Goal: Transaction & Acquisition: Purchase product/service

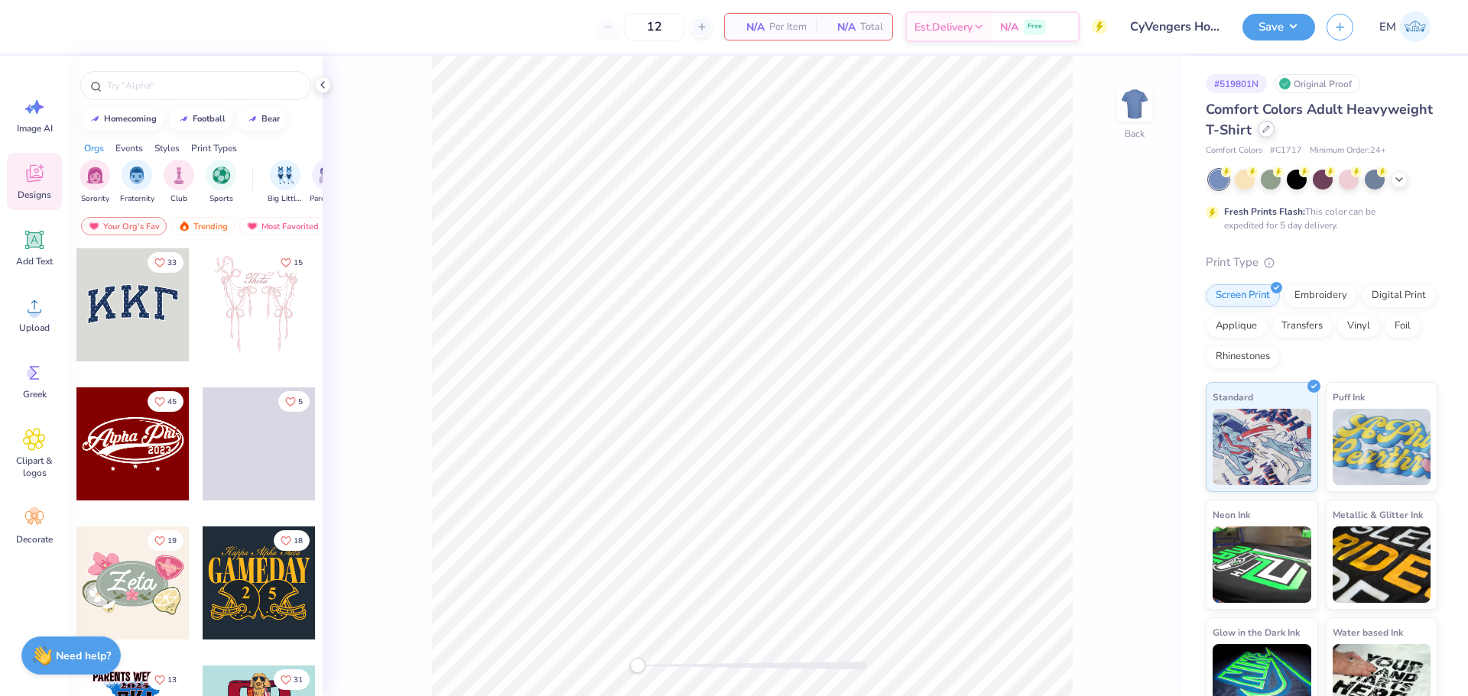
click at [1270, 130] on icon at bounding box center [1266, 129] width 8 height 8
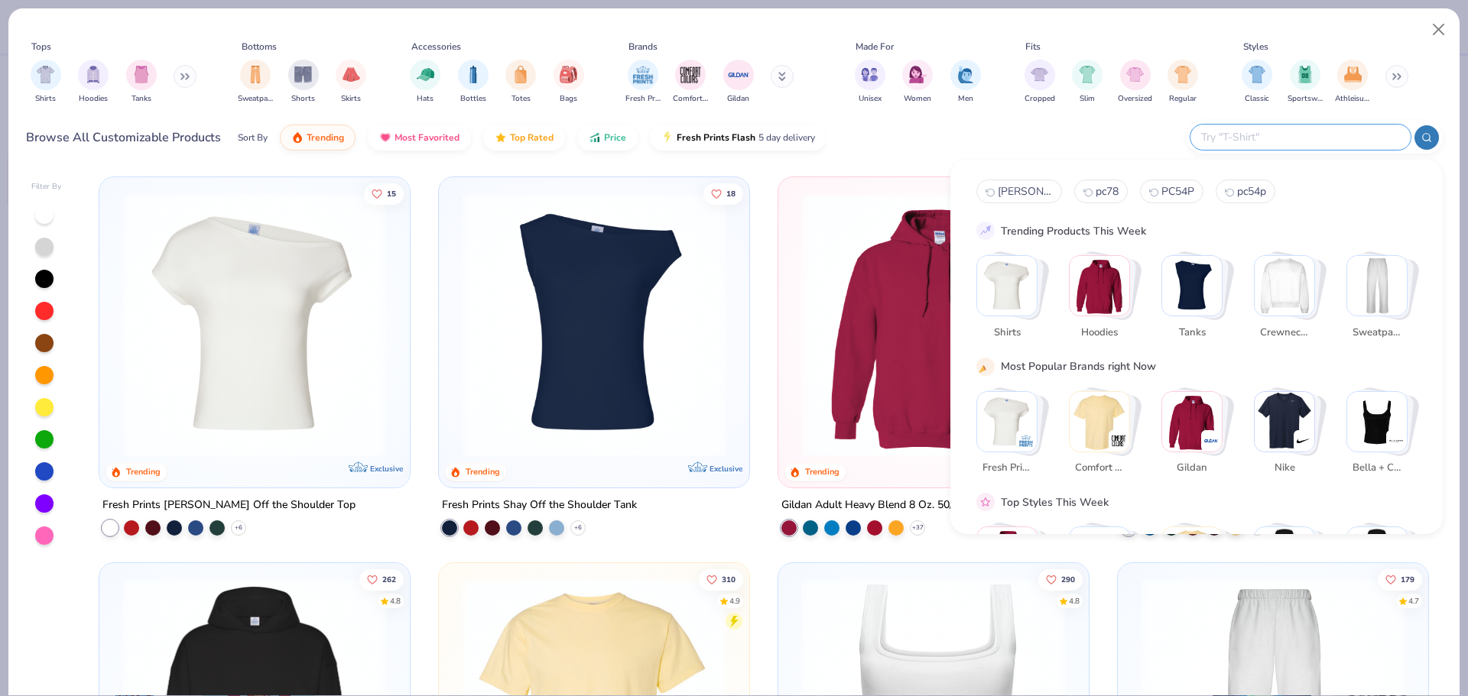
drag, startPoint x: 1329, startPoint y: 146, endPoint x: 1291, endPoint y: 131, distance: 40.2
click at [1327, 145] on input "text" at bounding box center [1299, 137] width 200 height 18
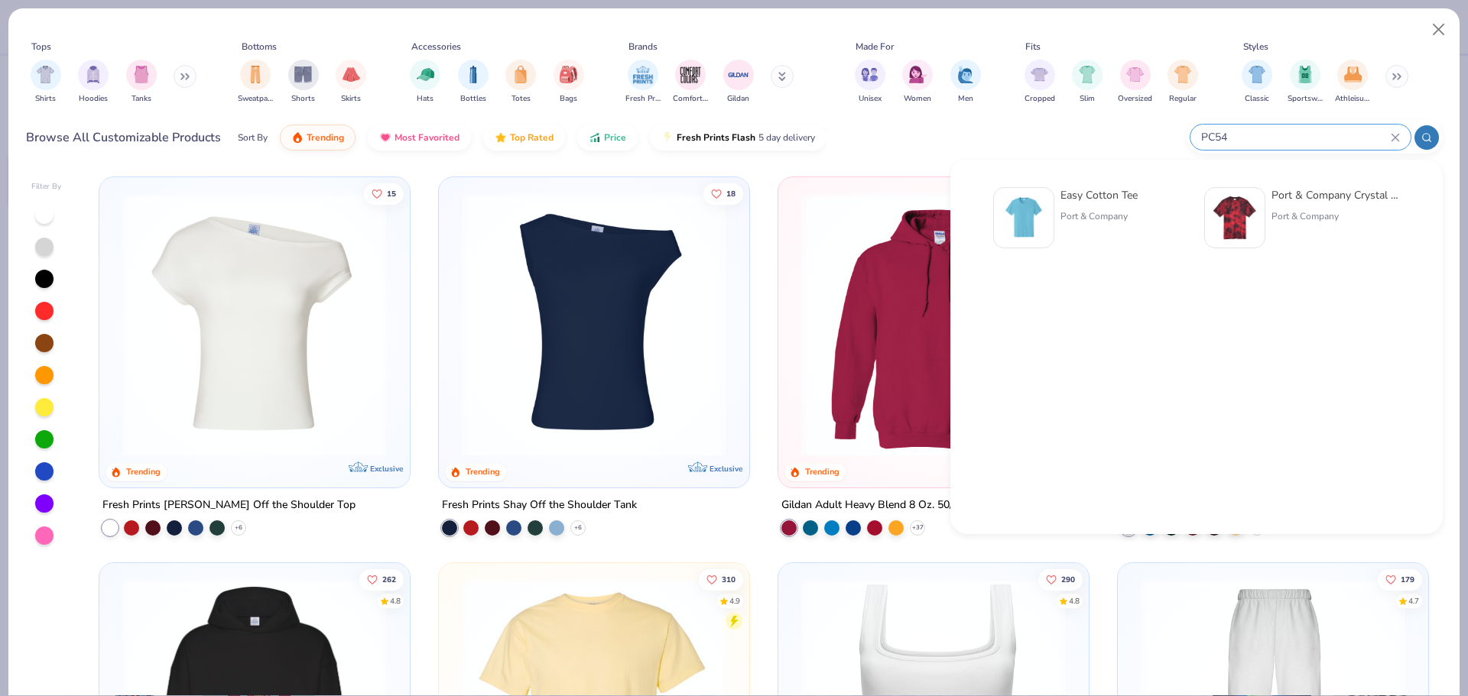
type input "PC54"
click at [1086, 194] on div "Easy Cotton Tee" at bounding box center [1098, 195] width 77 height 16
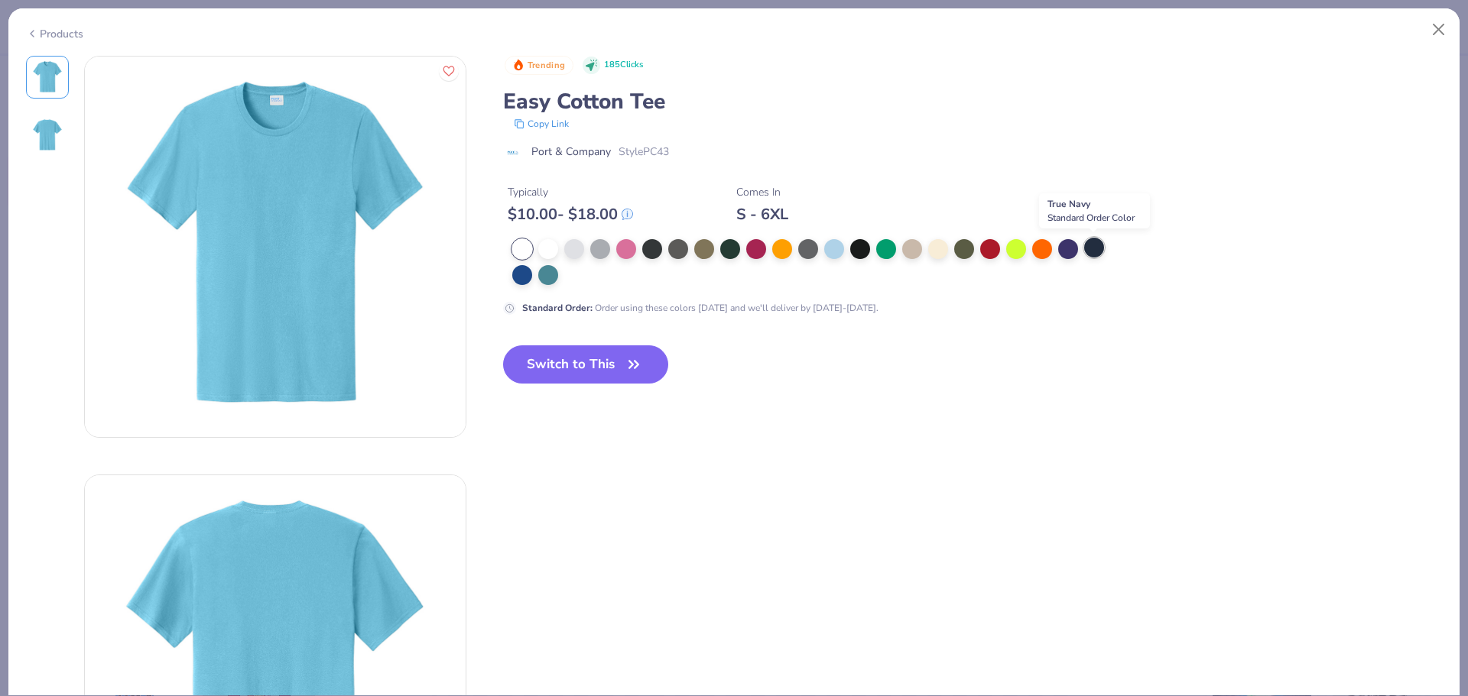
click at [1086, 252] on div at bounding box center [1094, 248] width 20 height 20
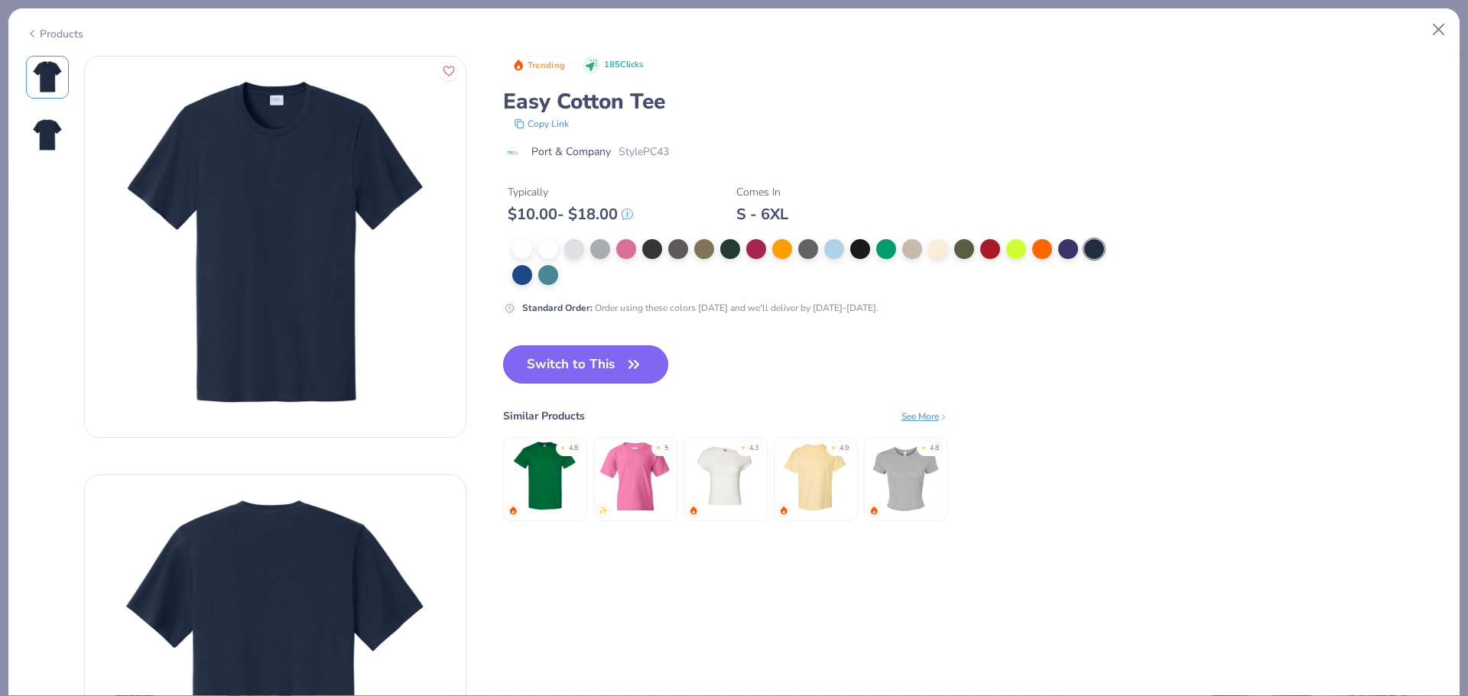
click at [623, 360] on button "Switch to This" at bounding box center [586, 365] width 166 height 38
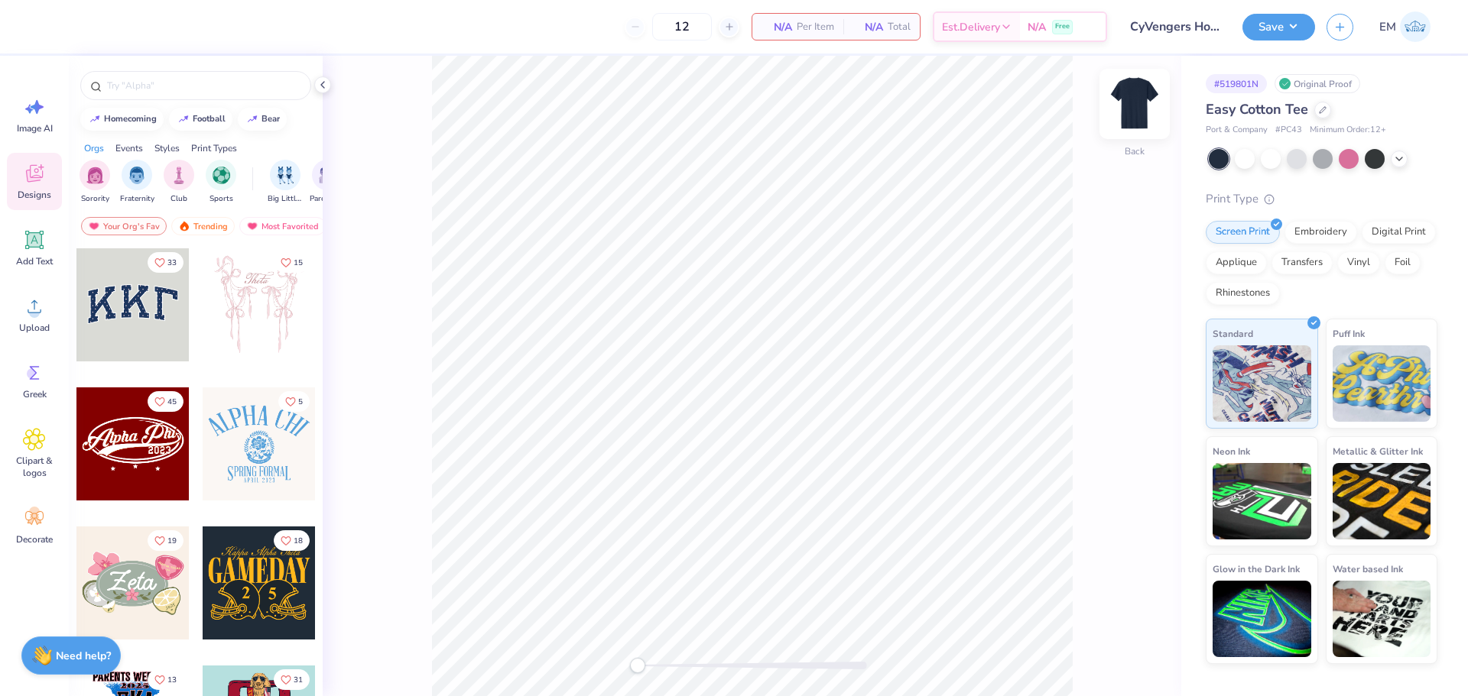
click at [1135, 107] on img at bounding box center [1134, 103] width 61 height 61
click at [56, 311] on div "Upload" at bounding box center [34, 314] width 55 height 57
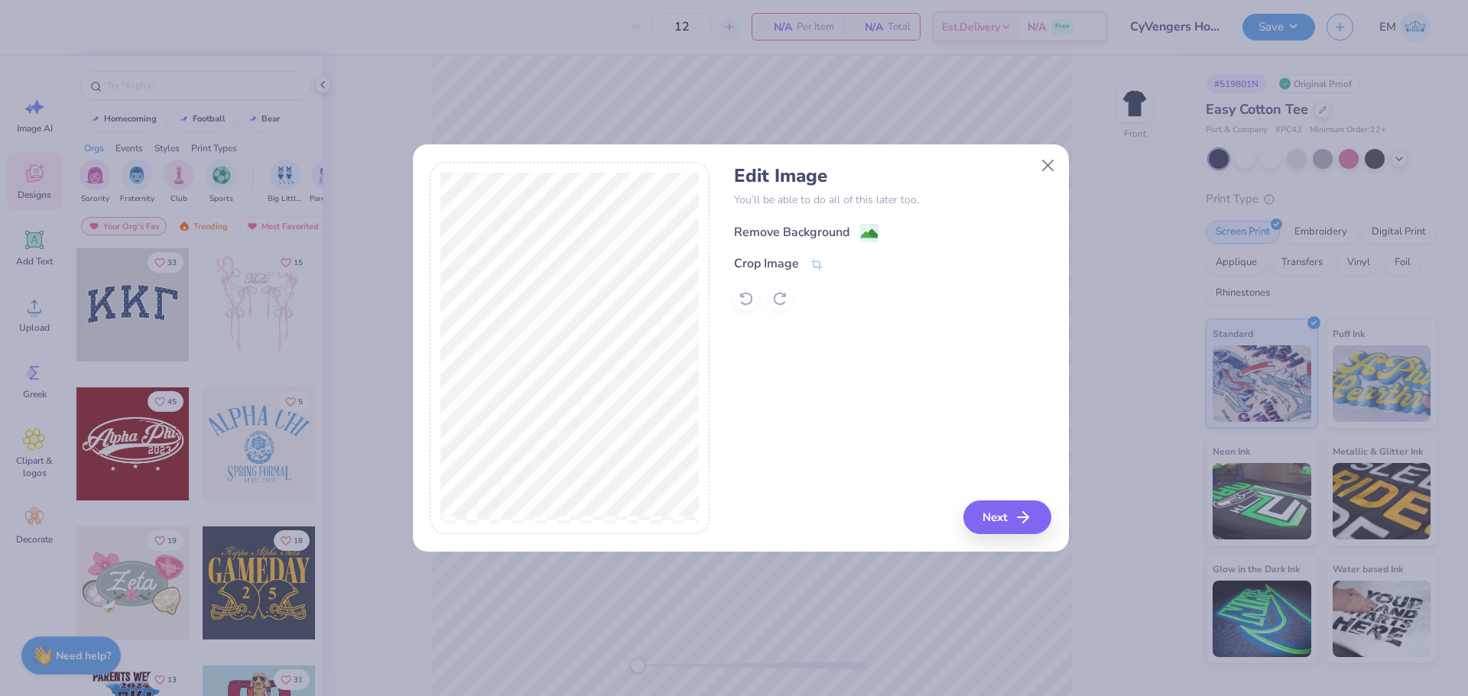
click at [791, 222] on div "Remove Background" at bounding box center [892, 231] width 317 height 19
click at [800, 233] on div "Remove Background" at bounding box center [791, 232] width 115 height 18
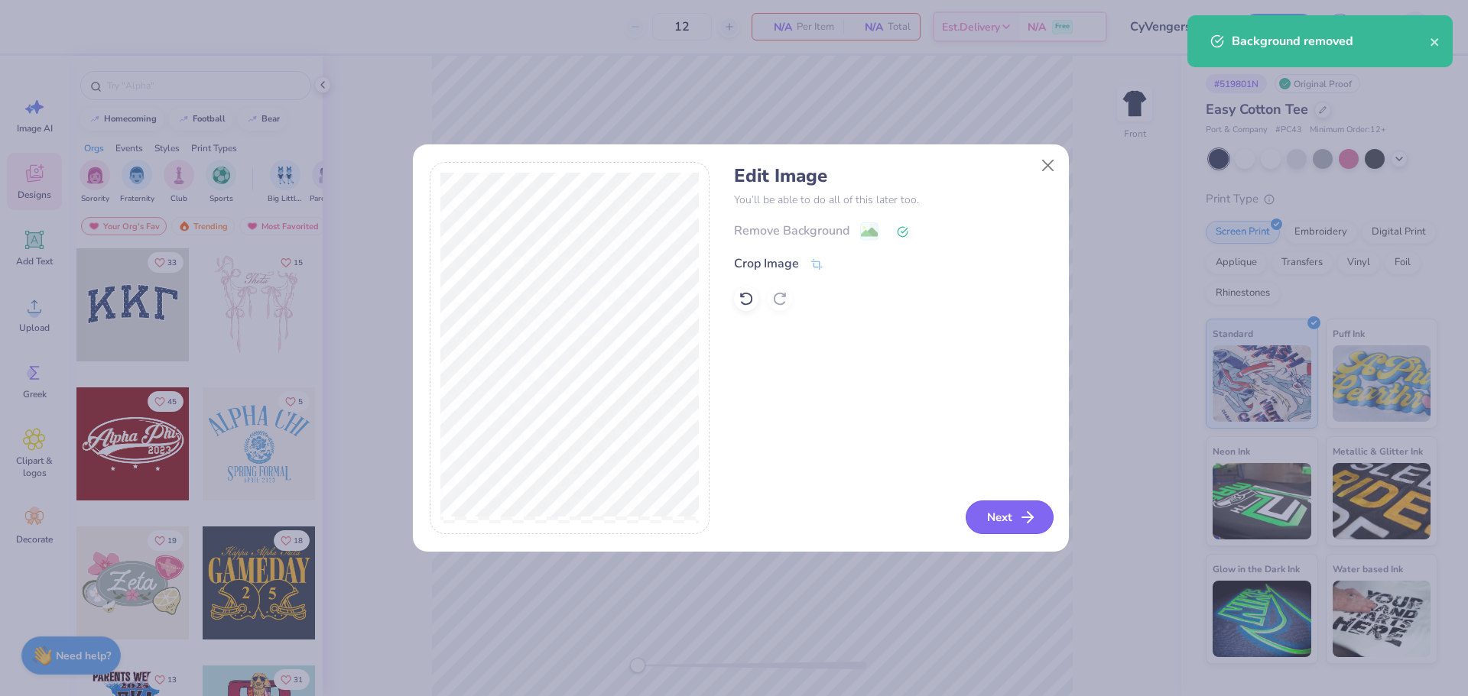
click at [1020, 524] on icon "button" at bounding box center [1027, 517] width 18 height 18
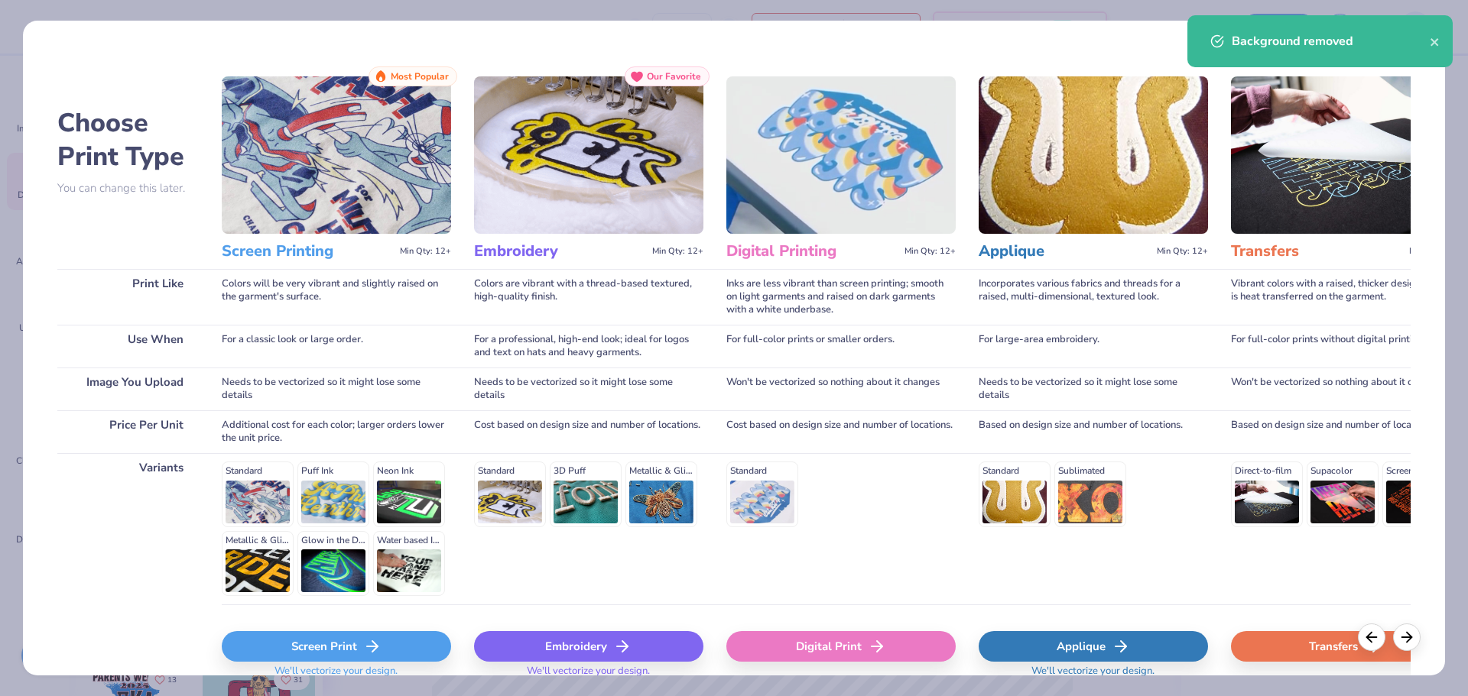
click at [325, 655] on div "Screen Print" at bounding box center [336, 646] width 229 height 31
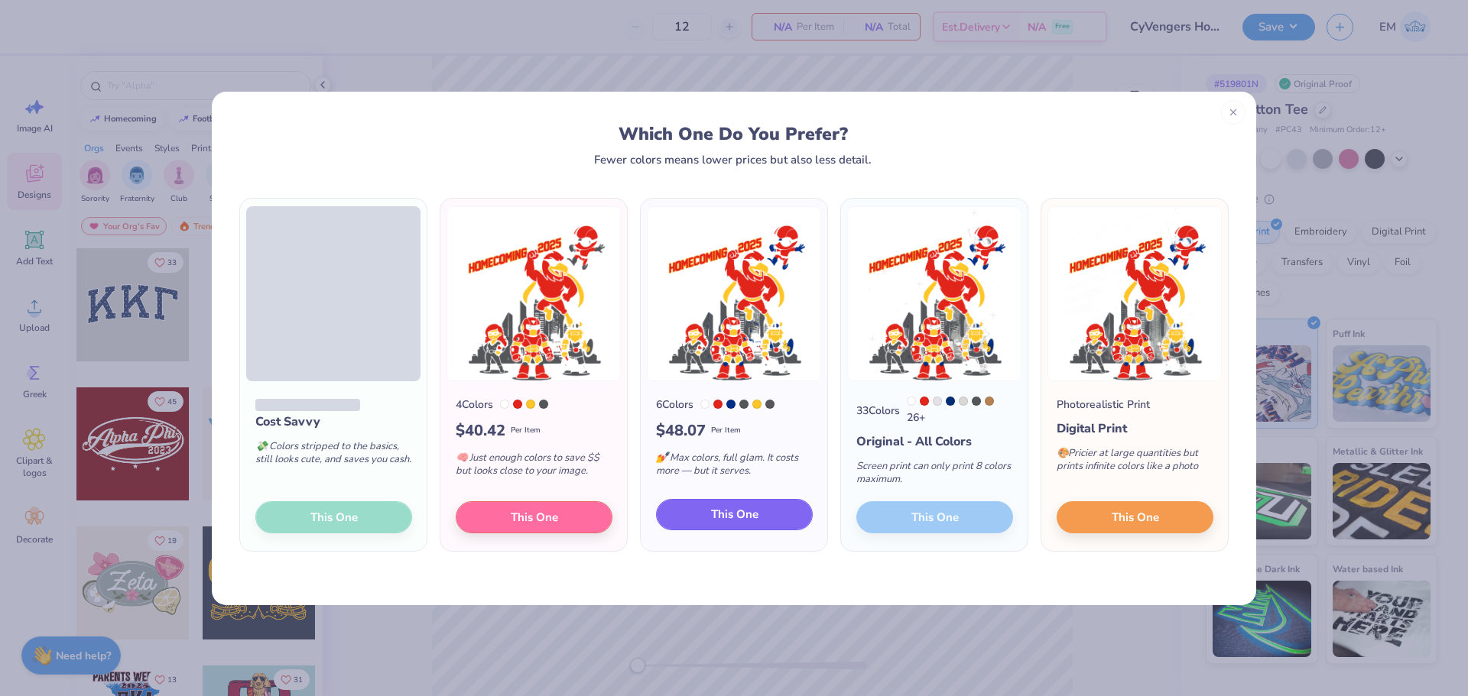
click at [774, 519] on button "This One" at bounding box center [734, 515] width 157 height 32
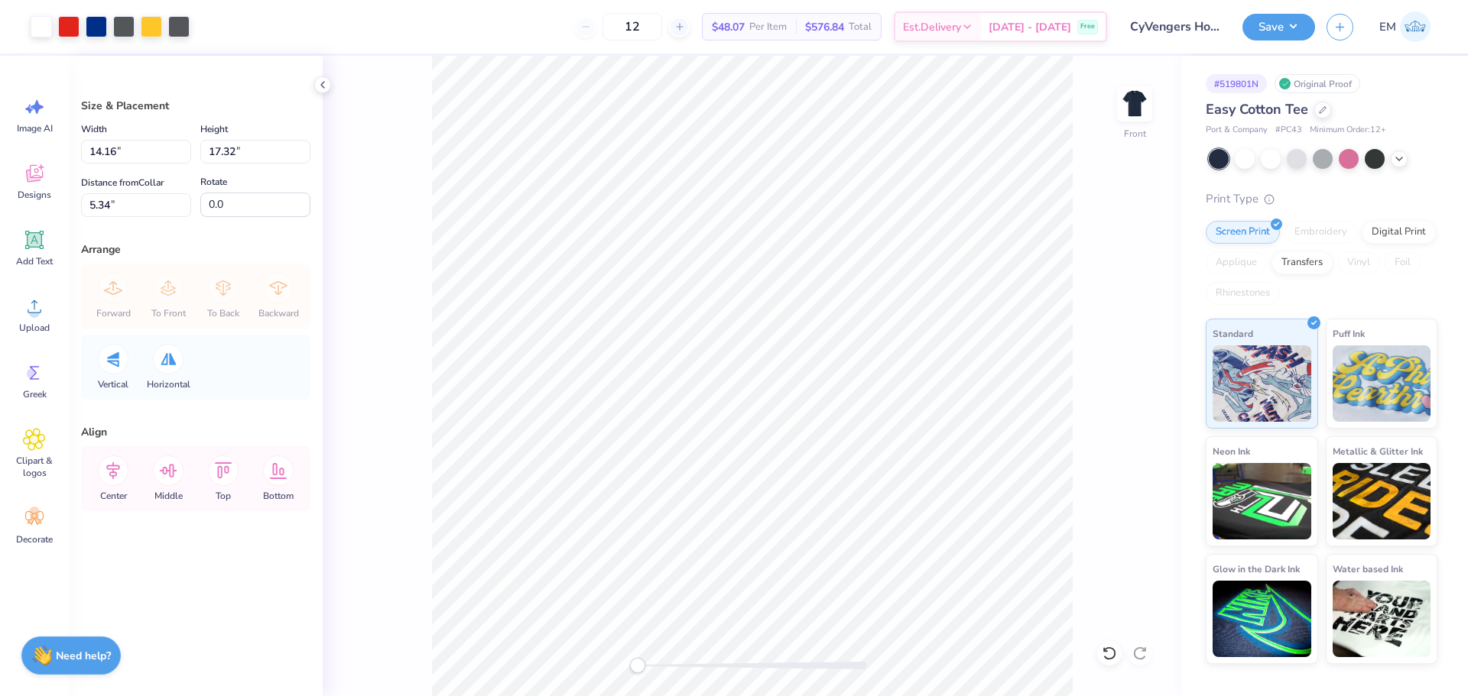
type input "12.92"
type input "15.80"
type input "3.00"
drag, startPoint x: 128, startPoint y: 146, endPoint x: -24, endPoint y: 115, distance: 155.3
click at [0, 115] on html "Art colors 12 $48.07 Per Item $576.84 Total Est. Delivery [DATE] - [DATE] Free …" at bounding box center [734, 348] width 1468 height 696
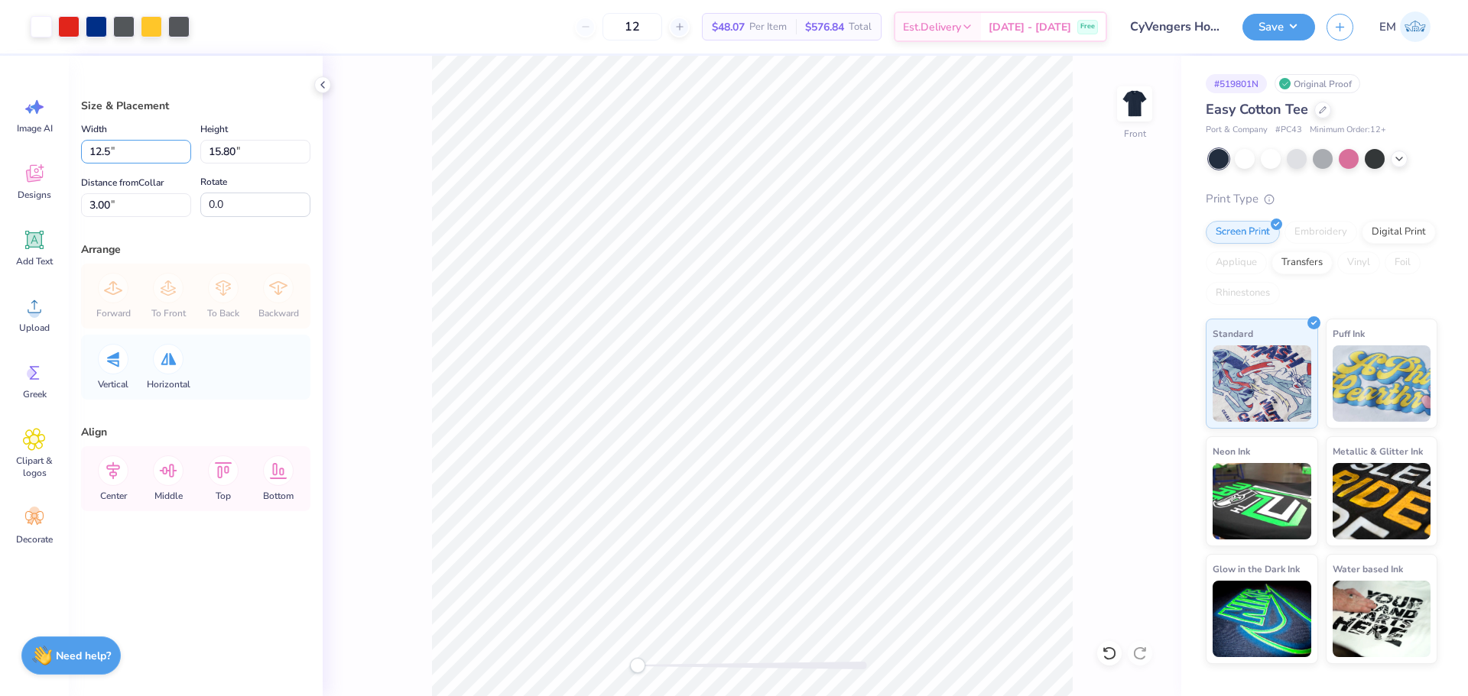
type input "12.50"
type input "15.29"
type input "3.25"
click at [122, 30] on div at bounding box center [123, 25] width 21 height 21
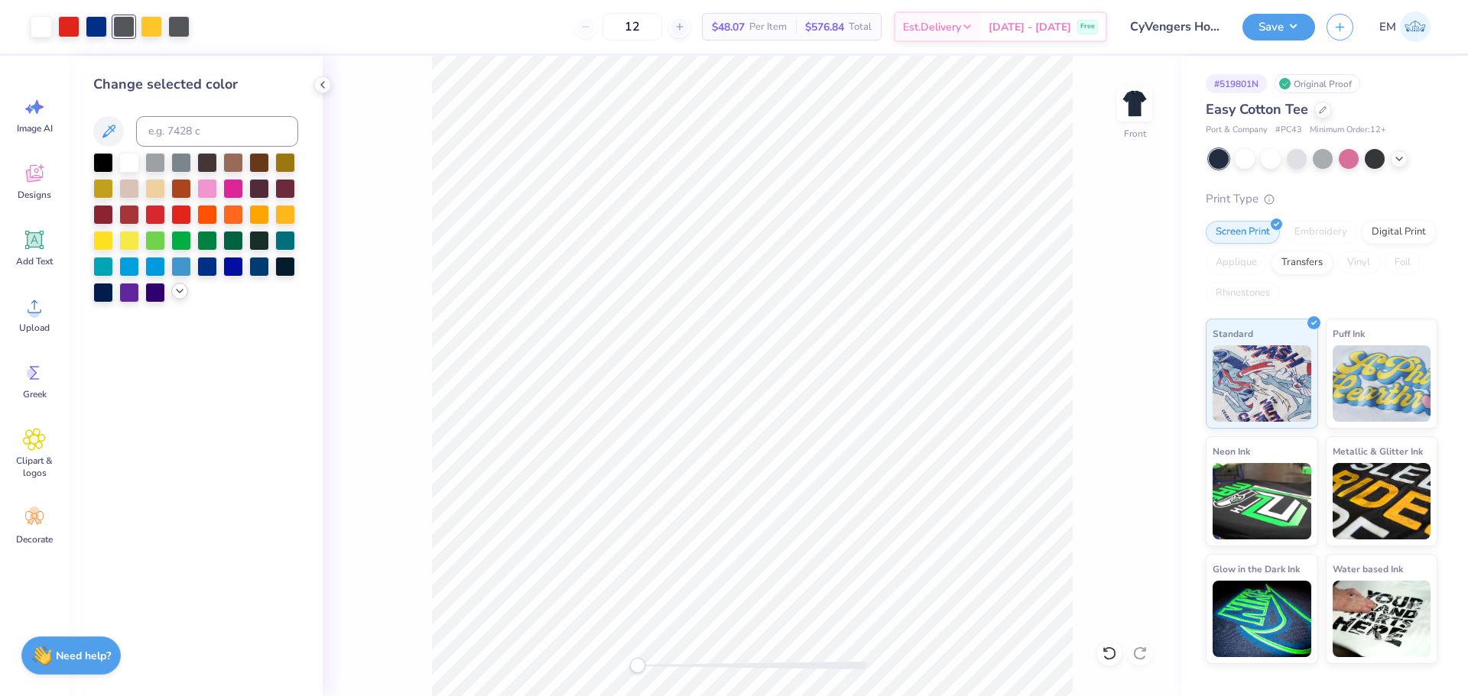
click at [181, 287] on icon at bounding box center [180, 291] width 12 height 12
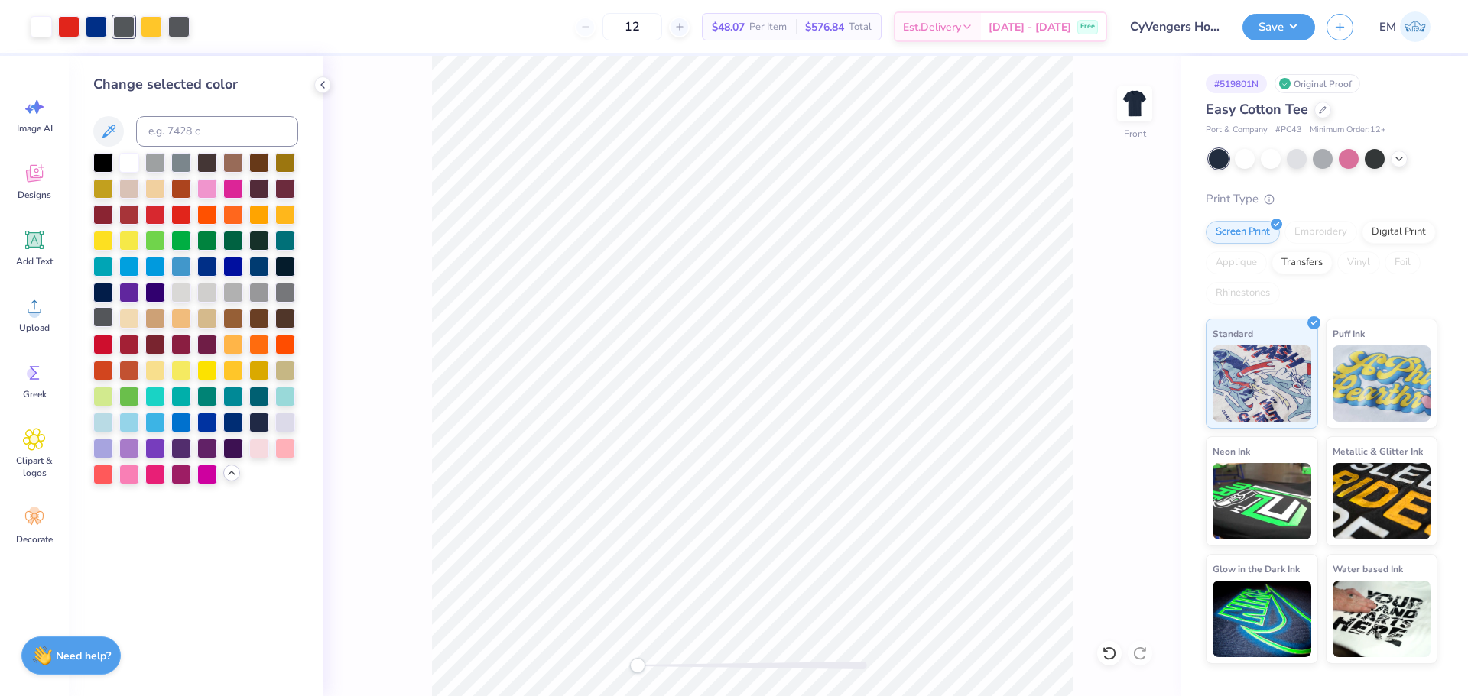
click at [102, 314] on div at bounding box center [103, 317] width 20 height 20
drag, startPoint x: 290, startPoint y: 60, endPoint x: 222, endPoint y: 22, distance: 78.3
click at [290, 59] on div "Change selected color" at bounding box center [196, 376] width 254 height 641
click at [97, 325] on div at bounding box center [103, 317] width 20 height 20
click at [177, 25] on div at bounding box center [178, 25] width 21 height 21
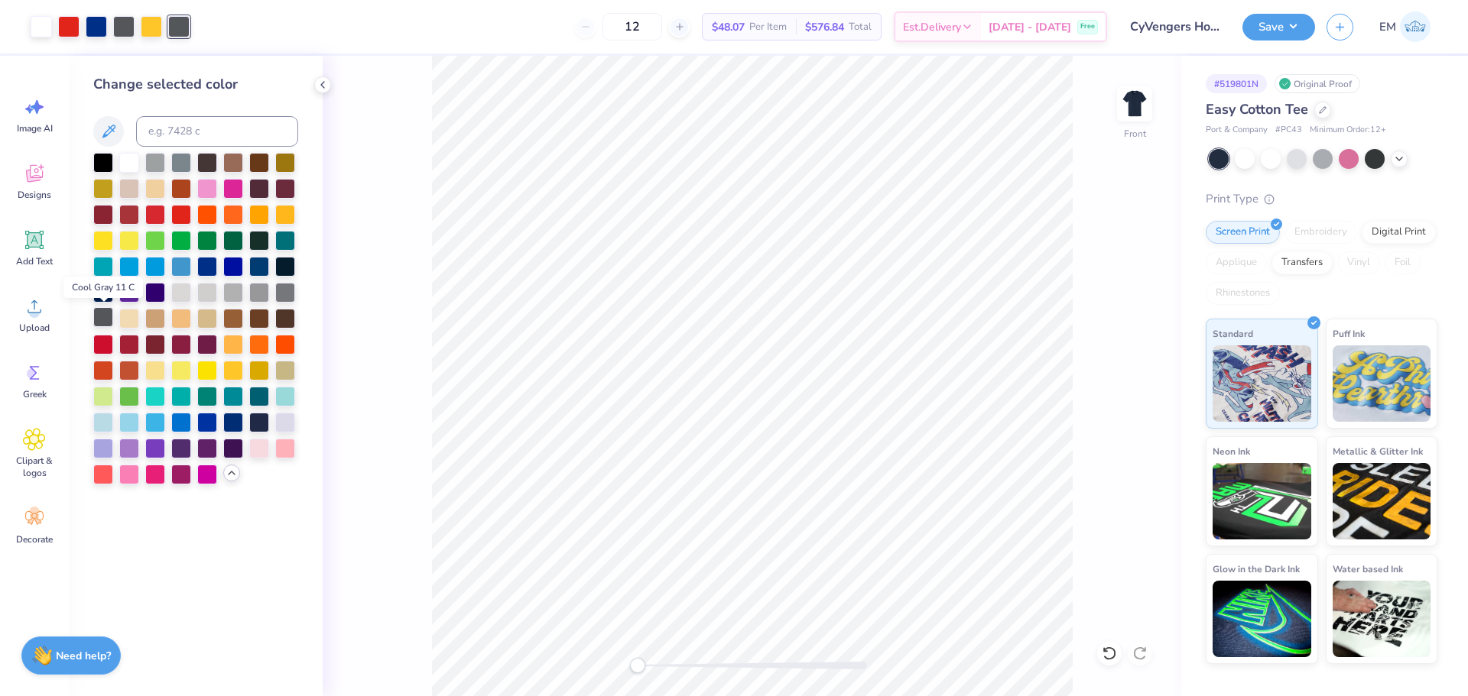
click at [107, 313] on div at bounding box center [103, 317] width 20 height 20
click at [185, 20] on div at bounding box center [178, 25] width 21 height 21
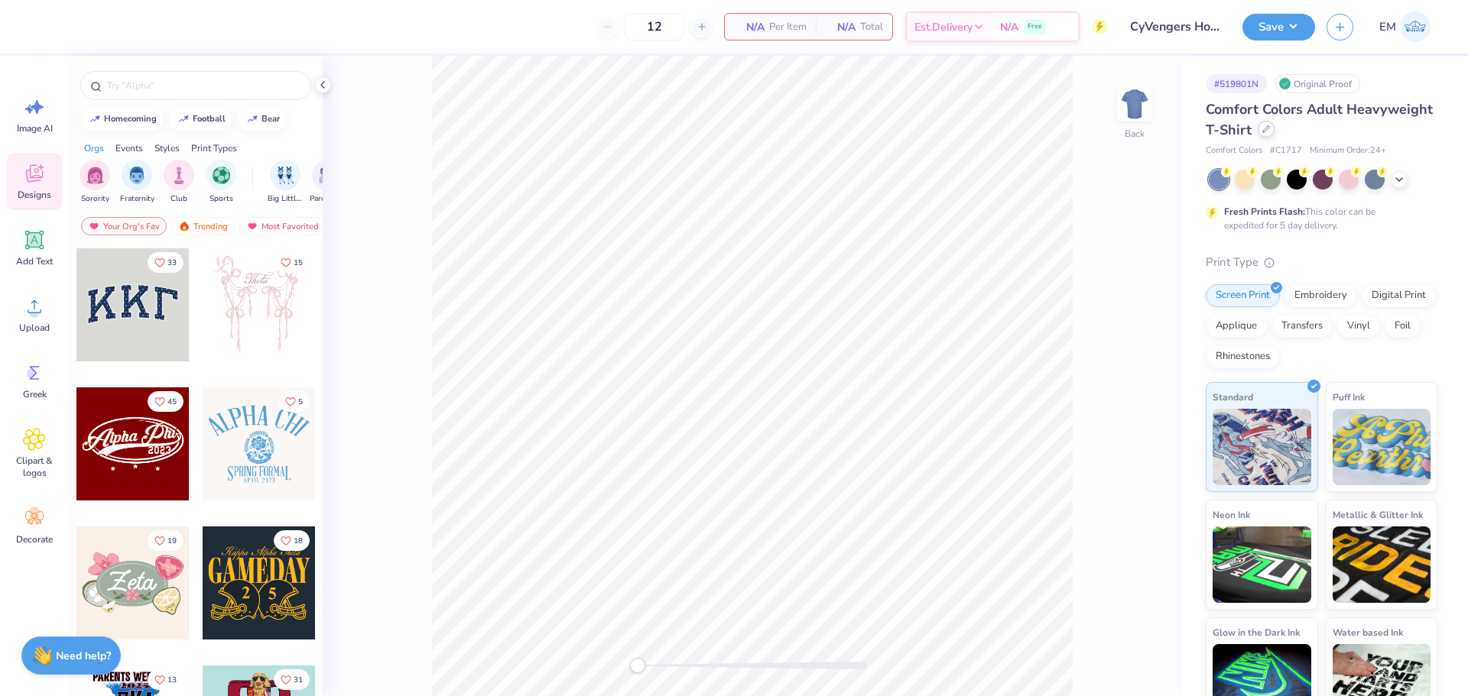
click at [1274, 132] on div at bounding box center [1266, 129] width 17 height 17
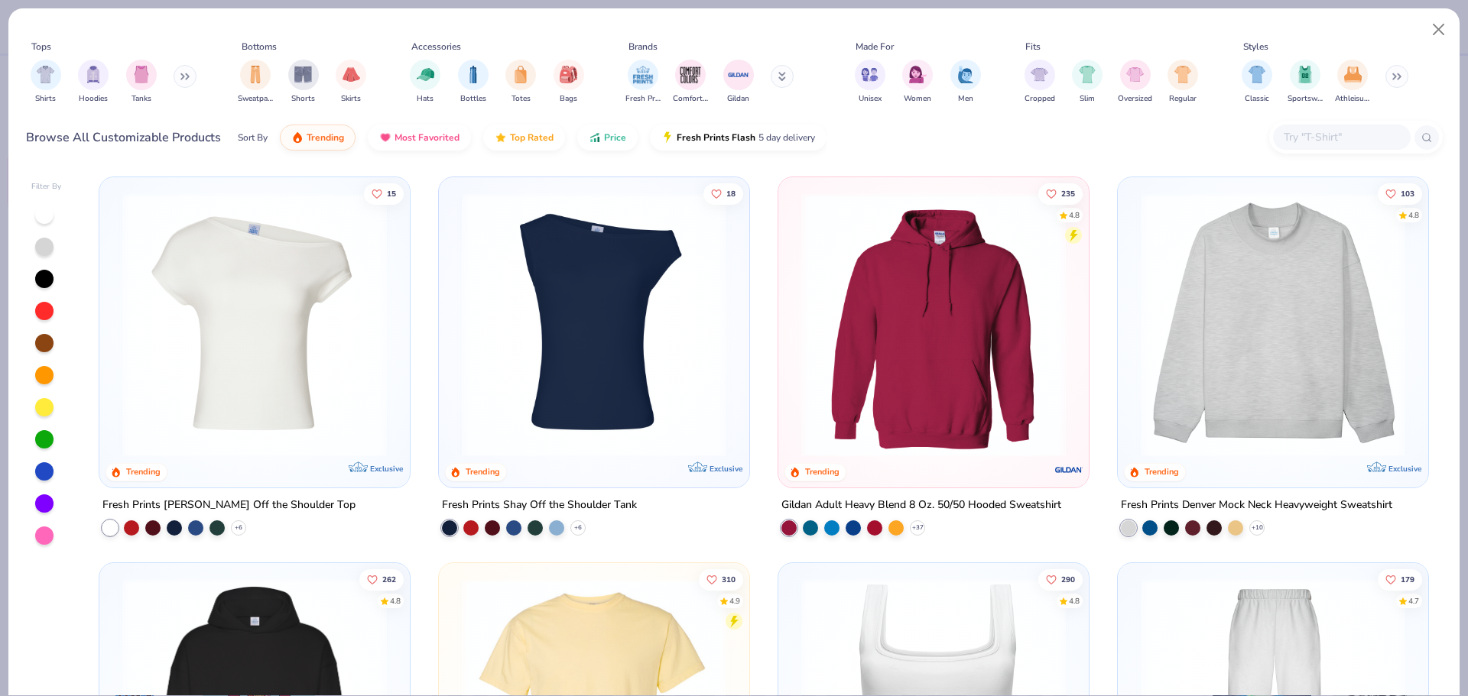
click at [1323, 131] on input "text" at bounding box center [1341, 137] width 118 height 18
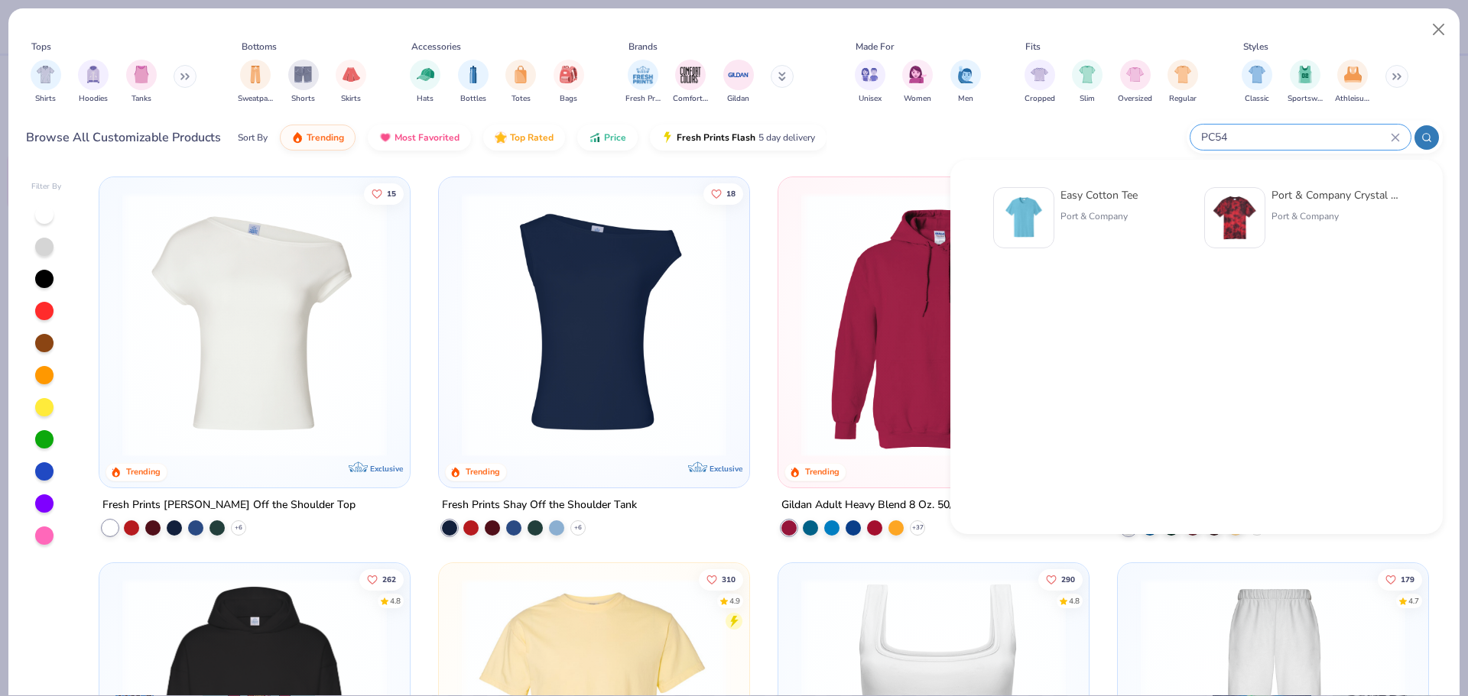
type input "PC54"
click at [1132, 190] on div "Easy Cotton Tee" at bounding box center [1098, 195] width 77 height 16
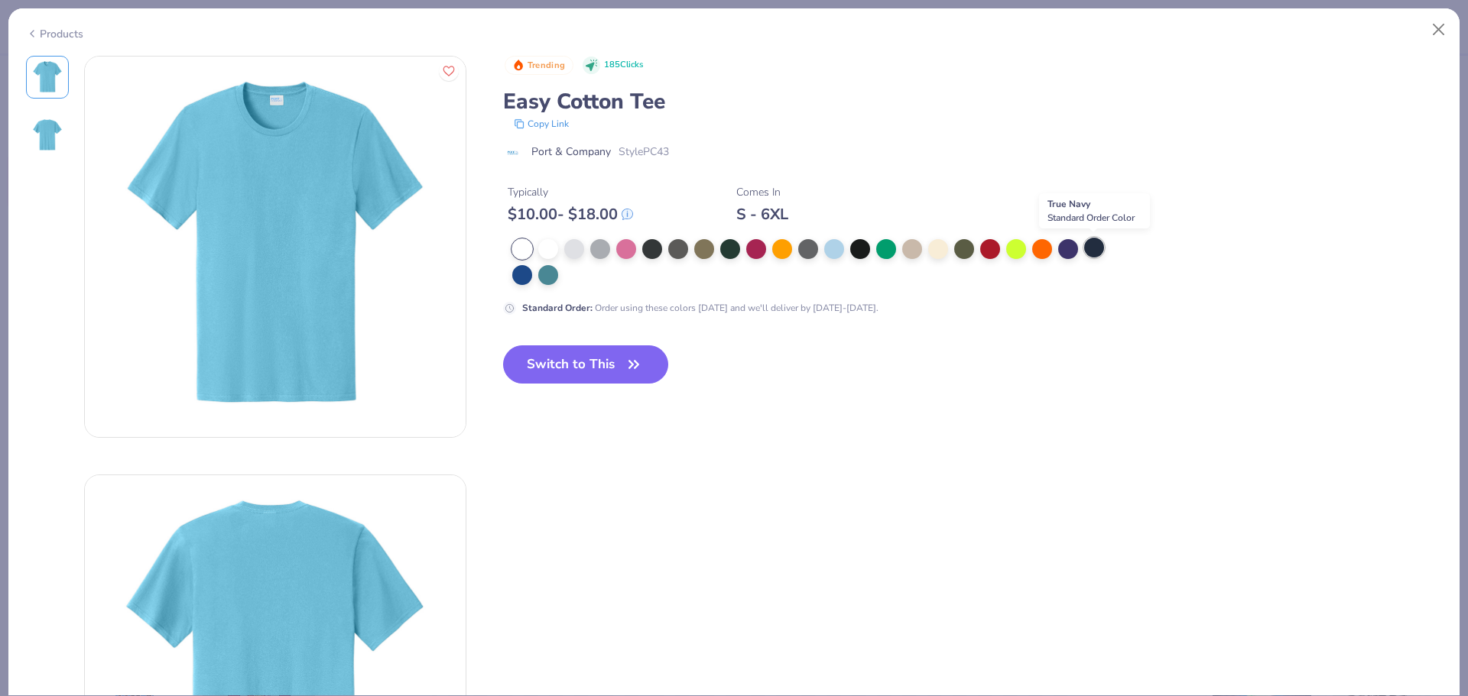
click at [1088, 253] on div at bounding box center [1094, 248] width 20 height 20
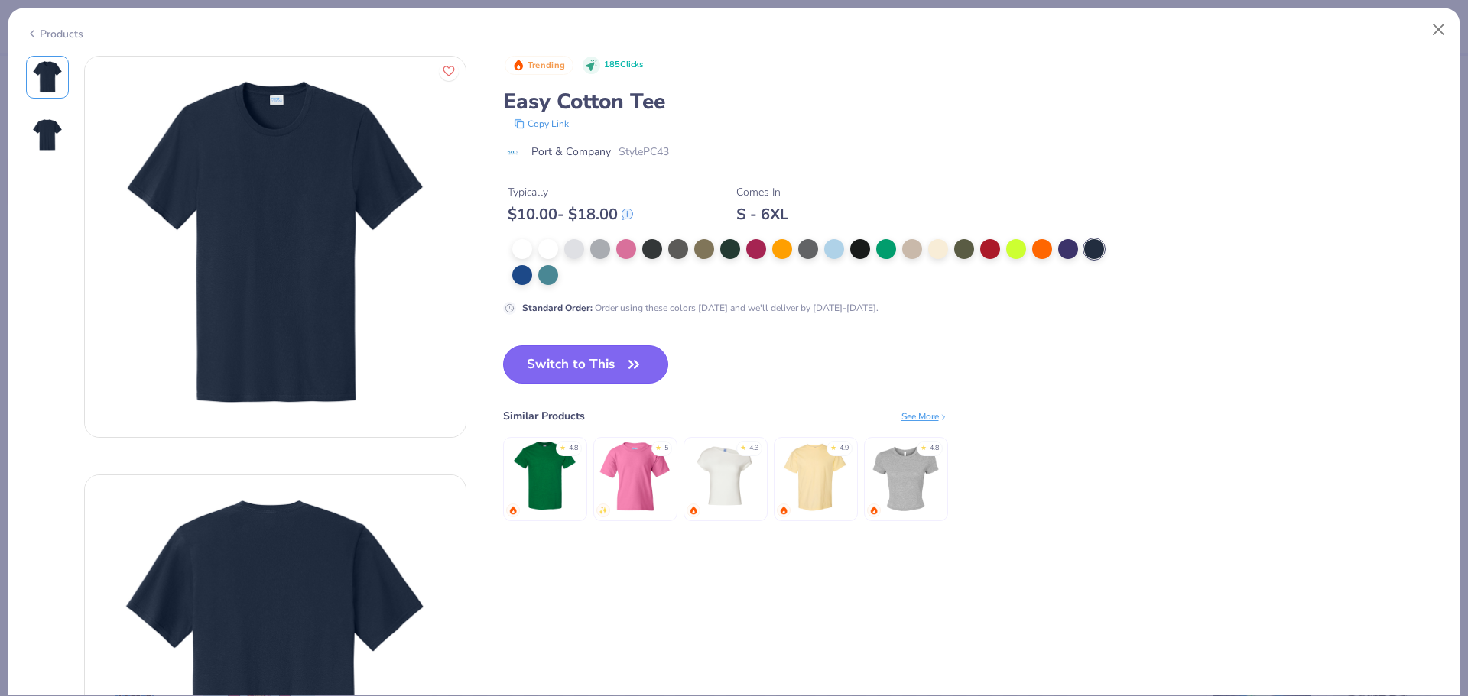
click at [586, 357] on button "Switch to This" at bounding box center [586, 365] width 166 height 38
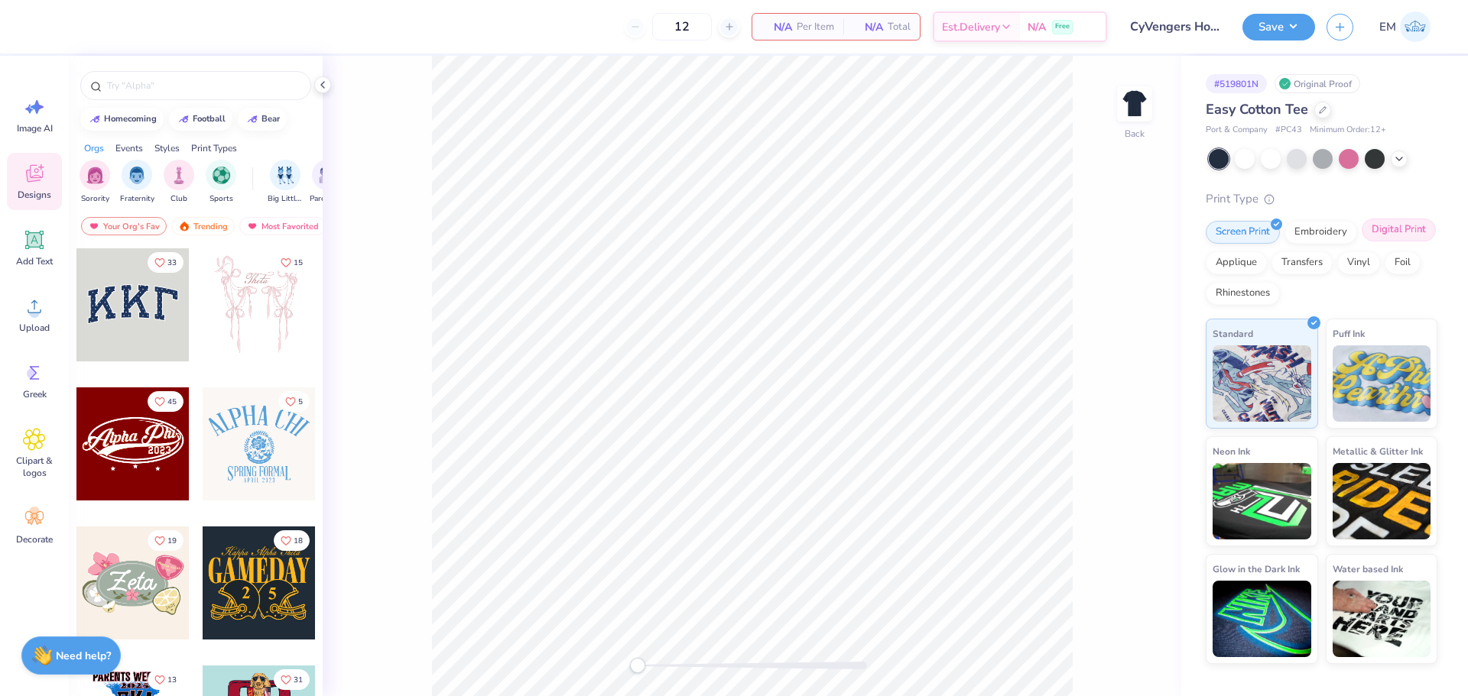
click at [1399, 232] on div "Digital Print" at bounding box center [1398, 230] width 74 height 23
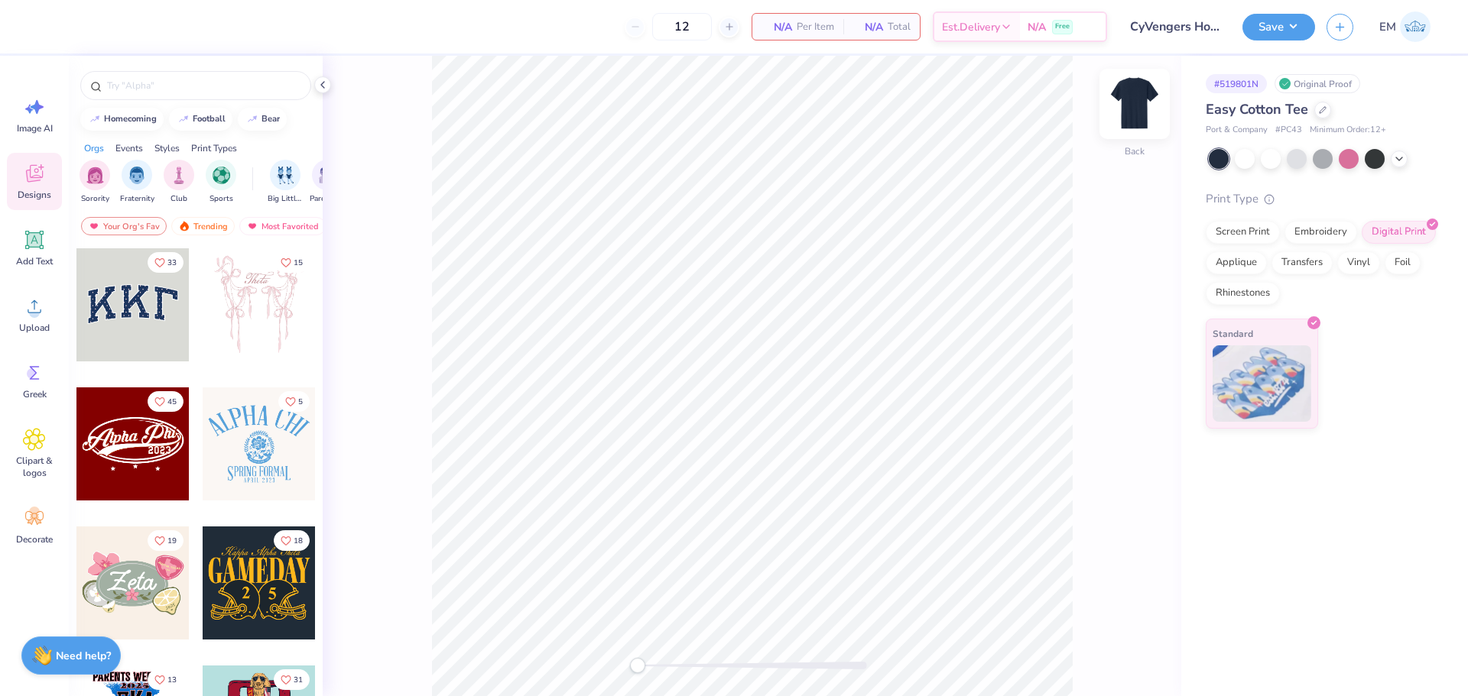
click at [1134, 105] on img at bounding box center [1134, 103] width 61 height 61
click at [47, 316] on div "Upload" at bounding box center [34, 314] width 55 height 57
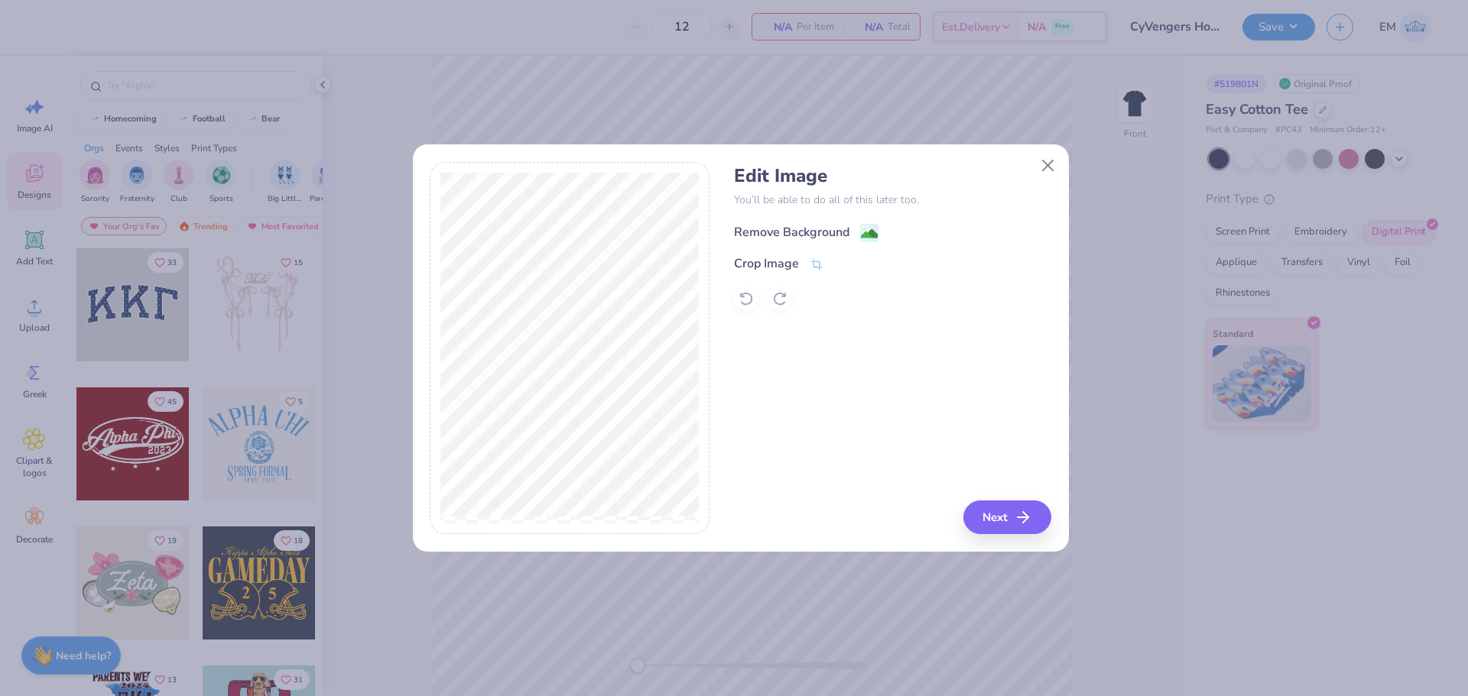
click at [831, 223] on div "Remove Background" at bounding box center [806, 232] width 144 height 19
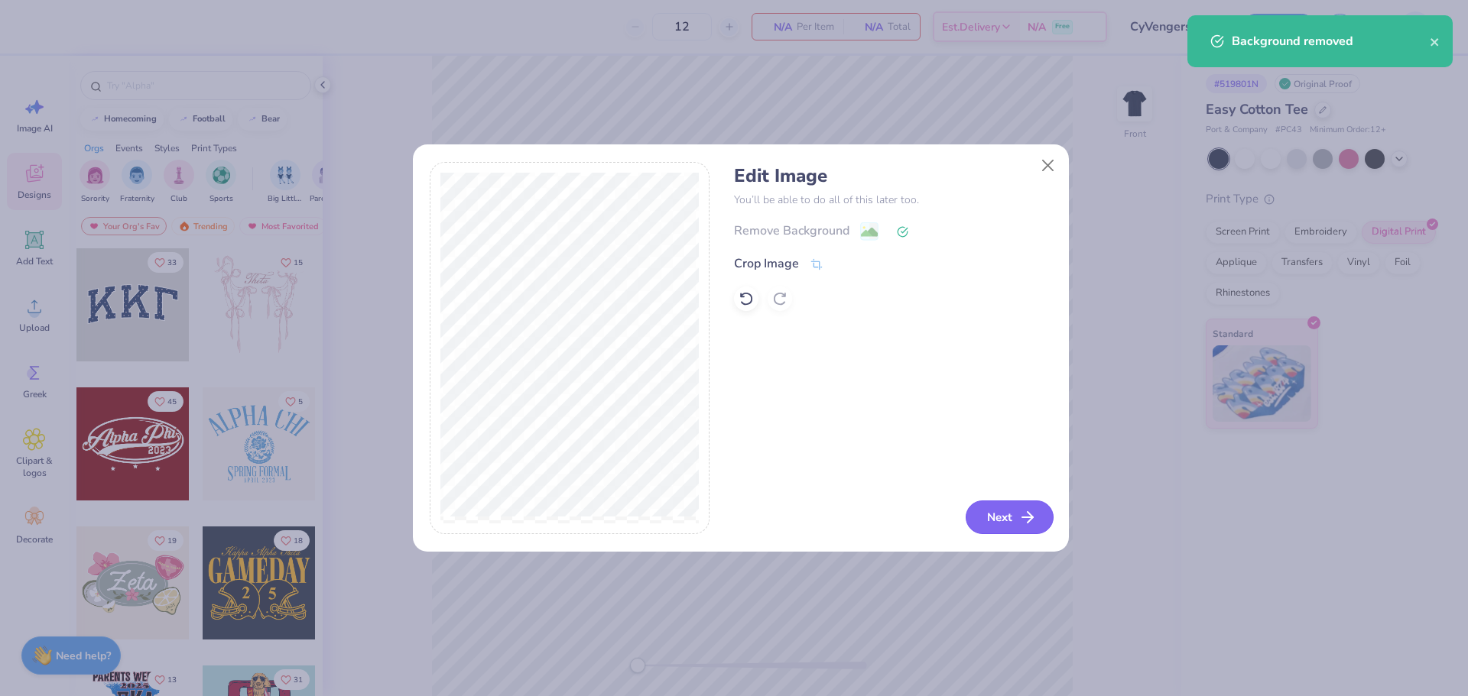
click at [1017, 506] on button "Next" at bounding box center [1010, 518] width 88 height 34
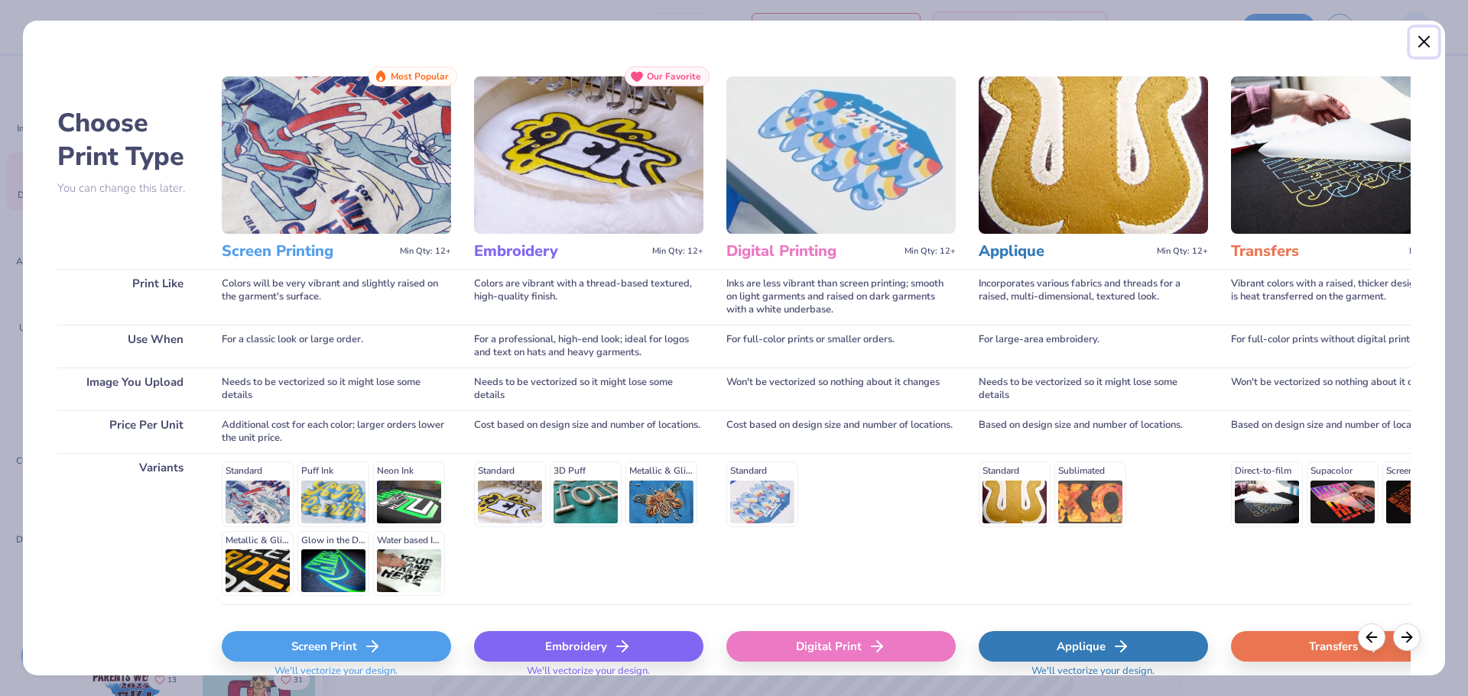
click at [1423, 40] on button "Close" at bounding box center [1424, 42] width 29 height 29
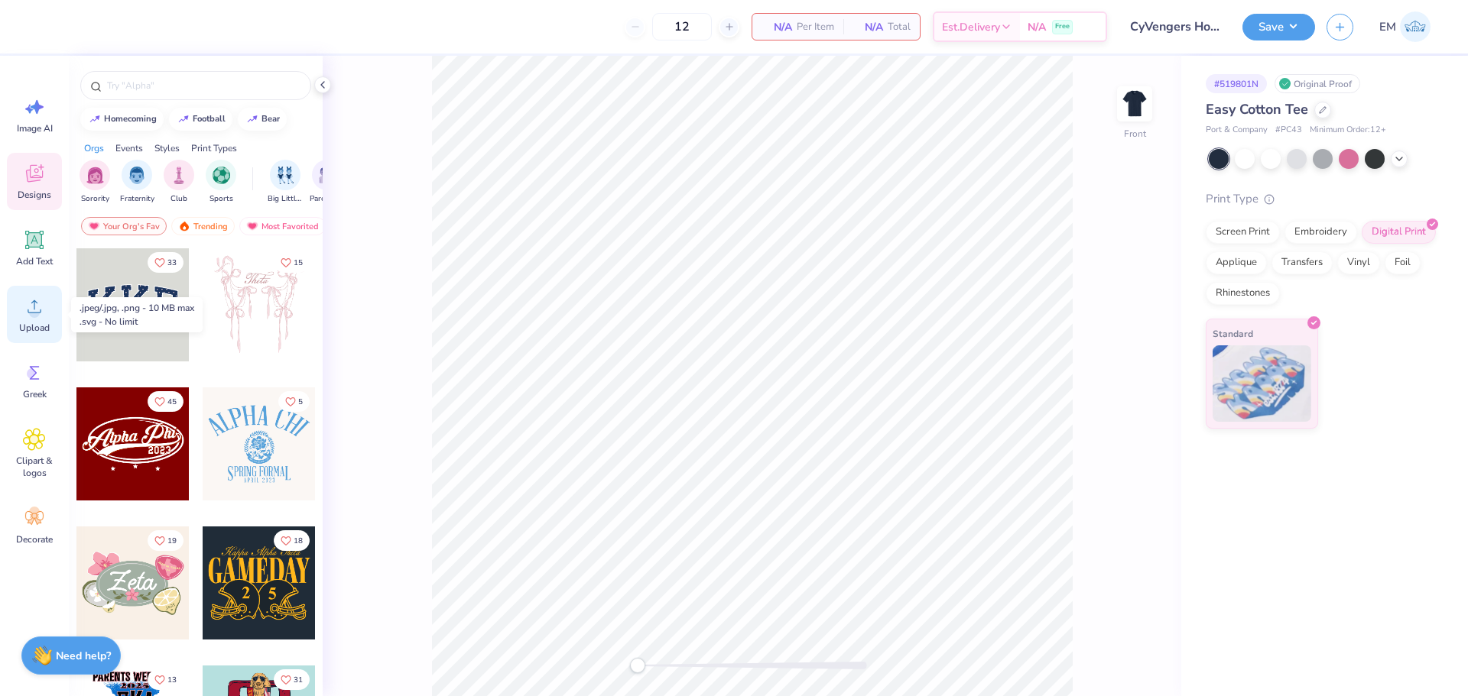
click at [28, 306] on icon at bounding box center [34, 306] width 23 height 23
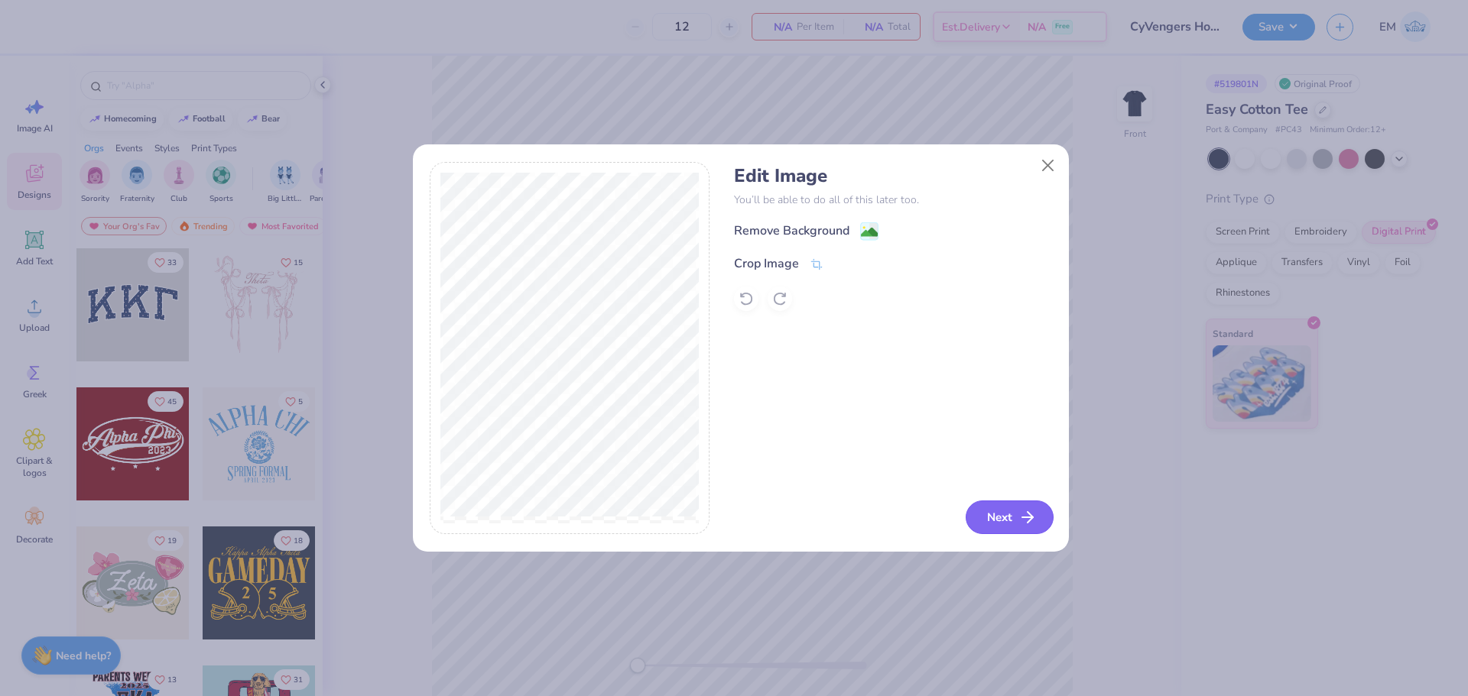
click at [1021, 513] on icon "button" at bounding box center [1027, 517] width 18 height 18
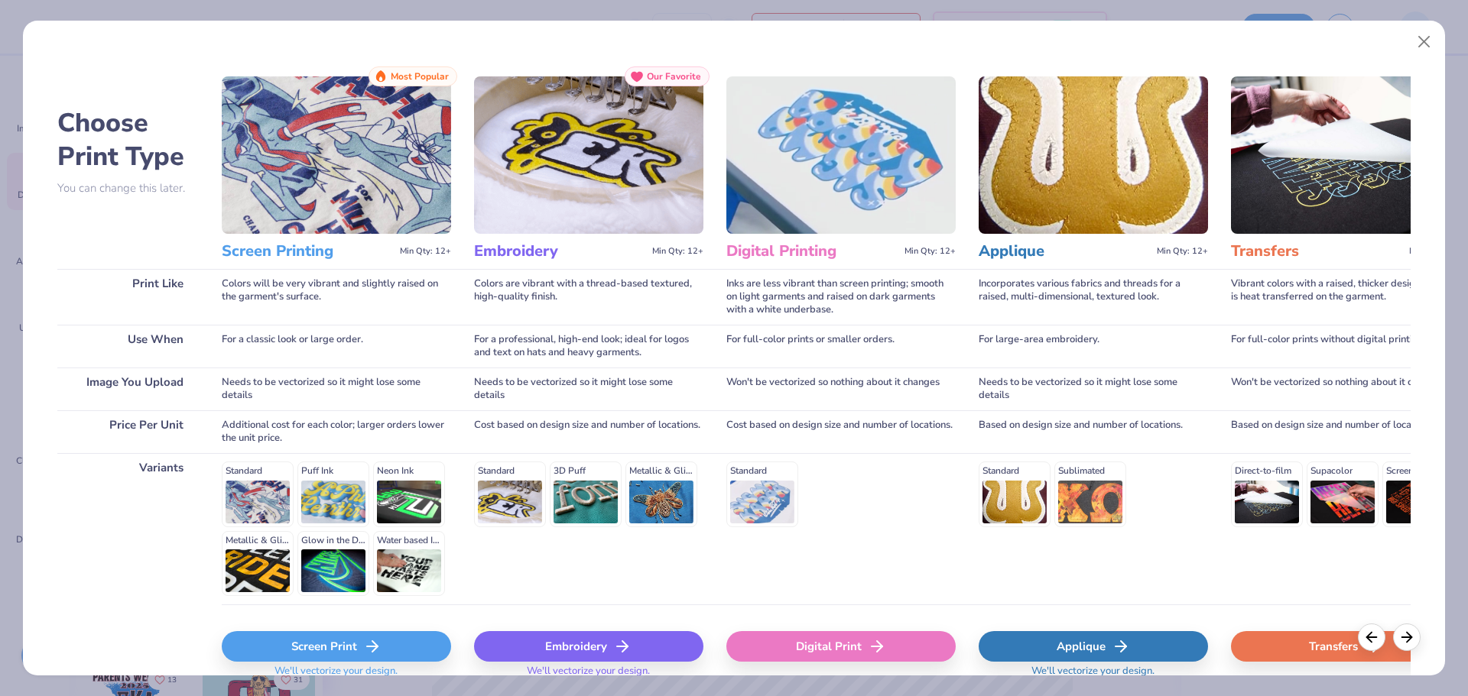
click at [842, 643] on div "Digital Print" at bounding box center [840, 646] width 229 height 31
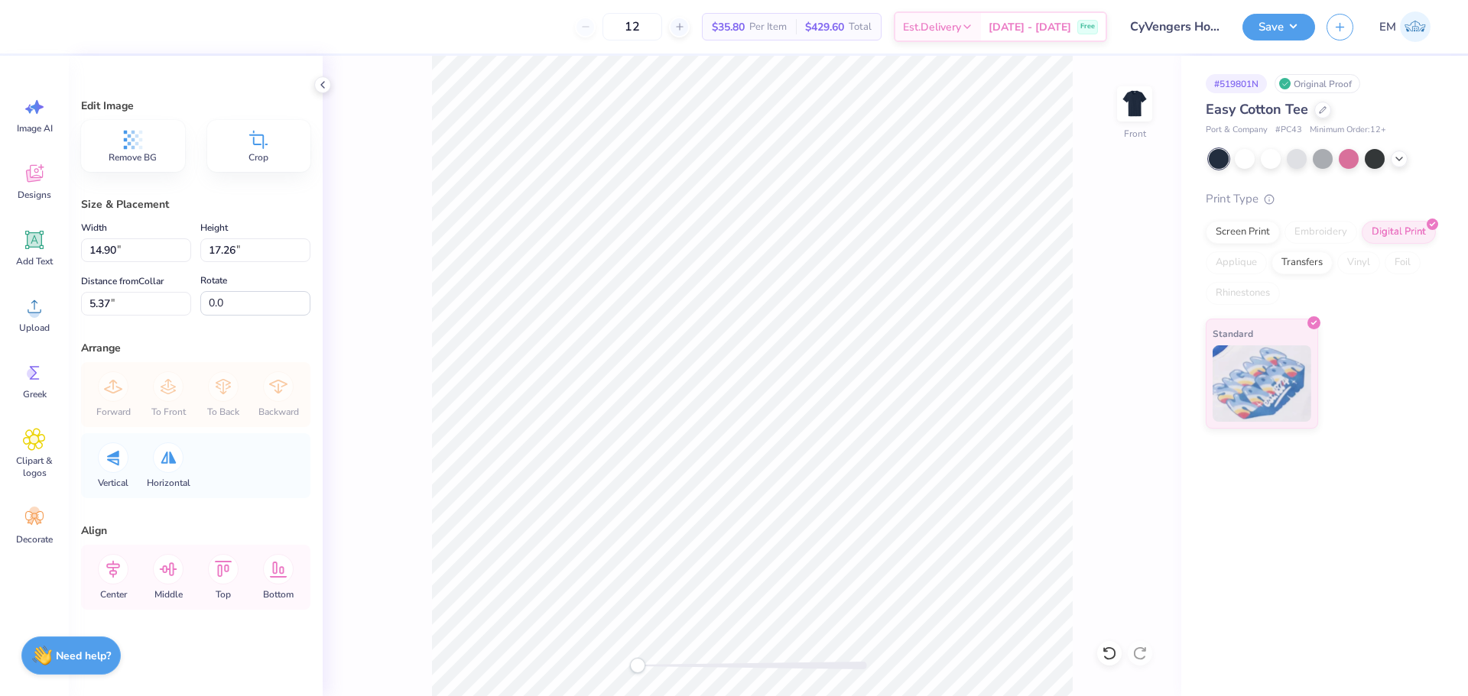
type input "13.65"
type input "15.81"
type input "3.00"
click at [259, 139] on icon at bounding box center [258, 139] width 23 height 23
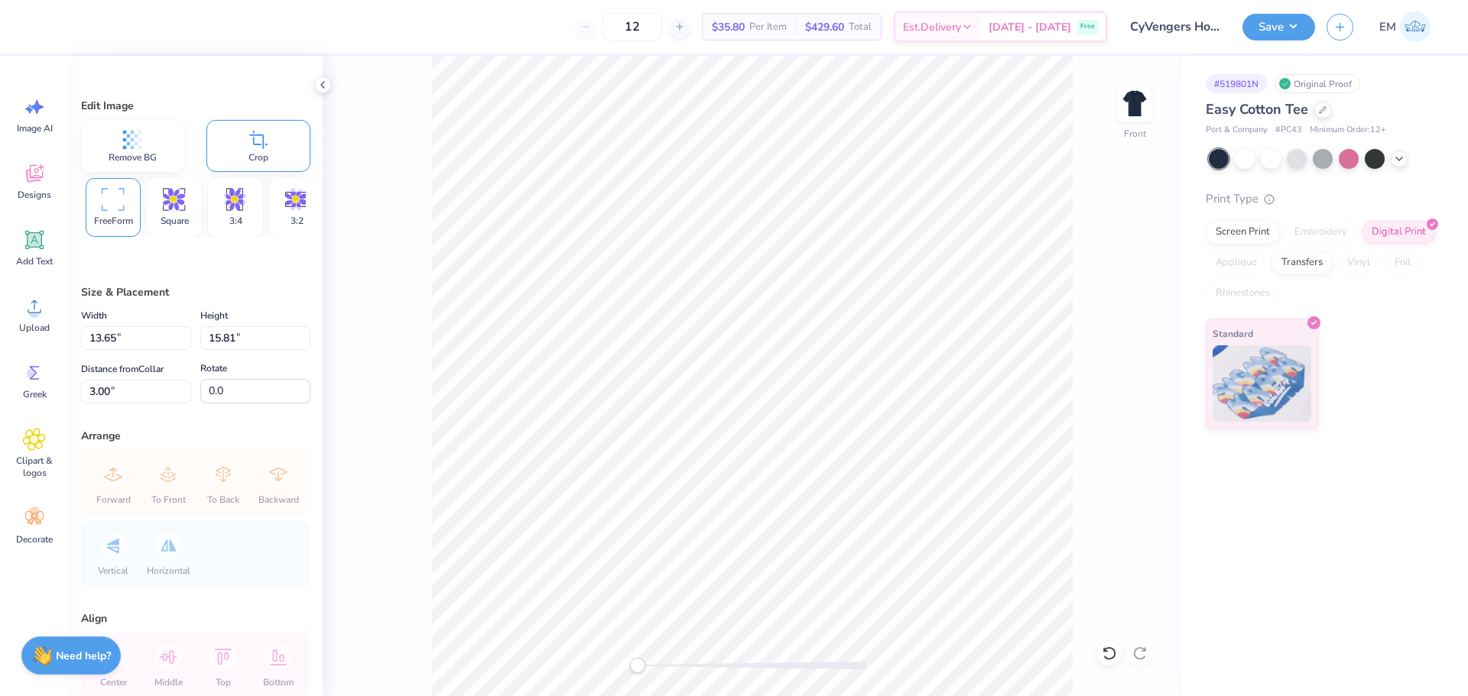
type input "13.17"
type input "3.05"
click at [1141, 104] on img at bounding box center [1134, 103] width 61 height 61
click at [38, 318] on div "Upload" at bounding box center [34, 314] width 55 height 57
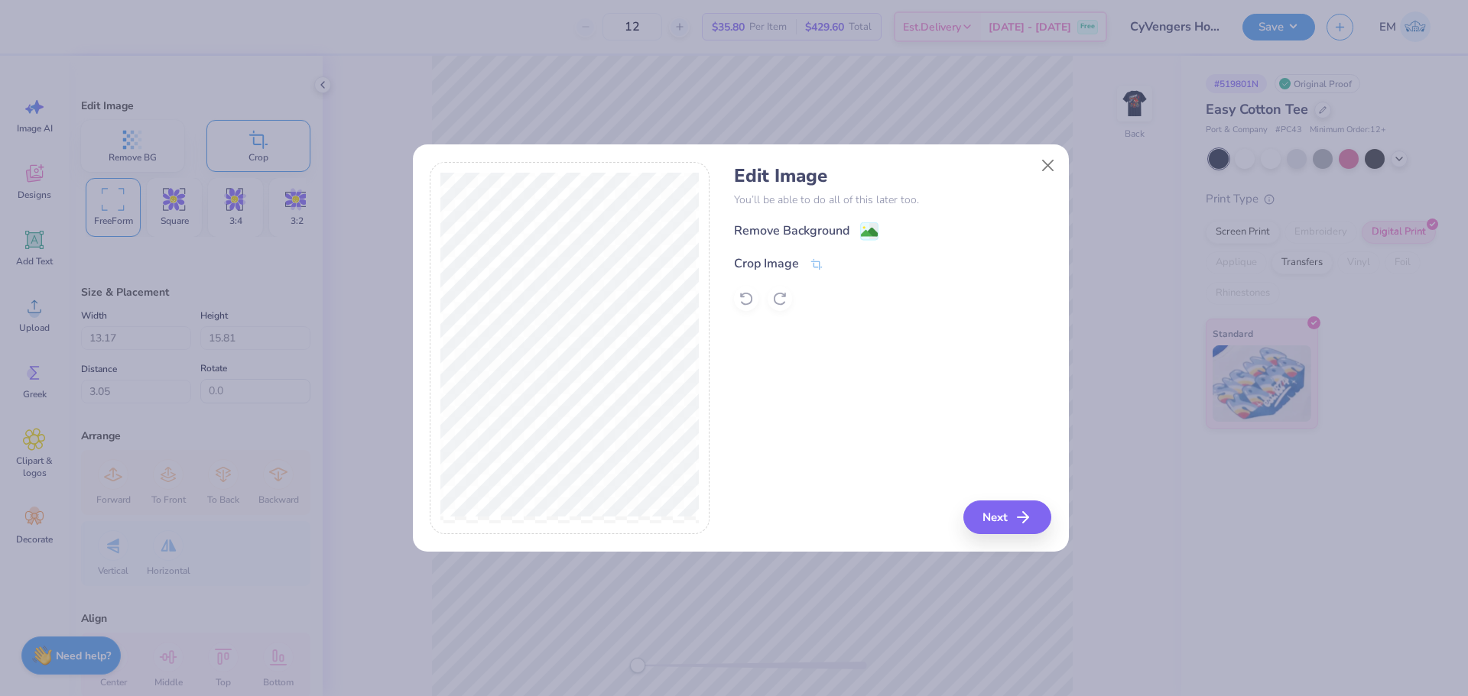
click at [822, 220] on div "Edit Image You’ll be able to do all of this later too. Remove Background Crop I…" at bounding box center [892, 238] width 317 height 146
click at [844, 229] on div "Remove Background" at bounding box center [791, 232] width 115 height 18
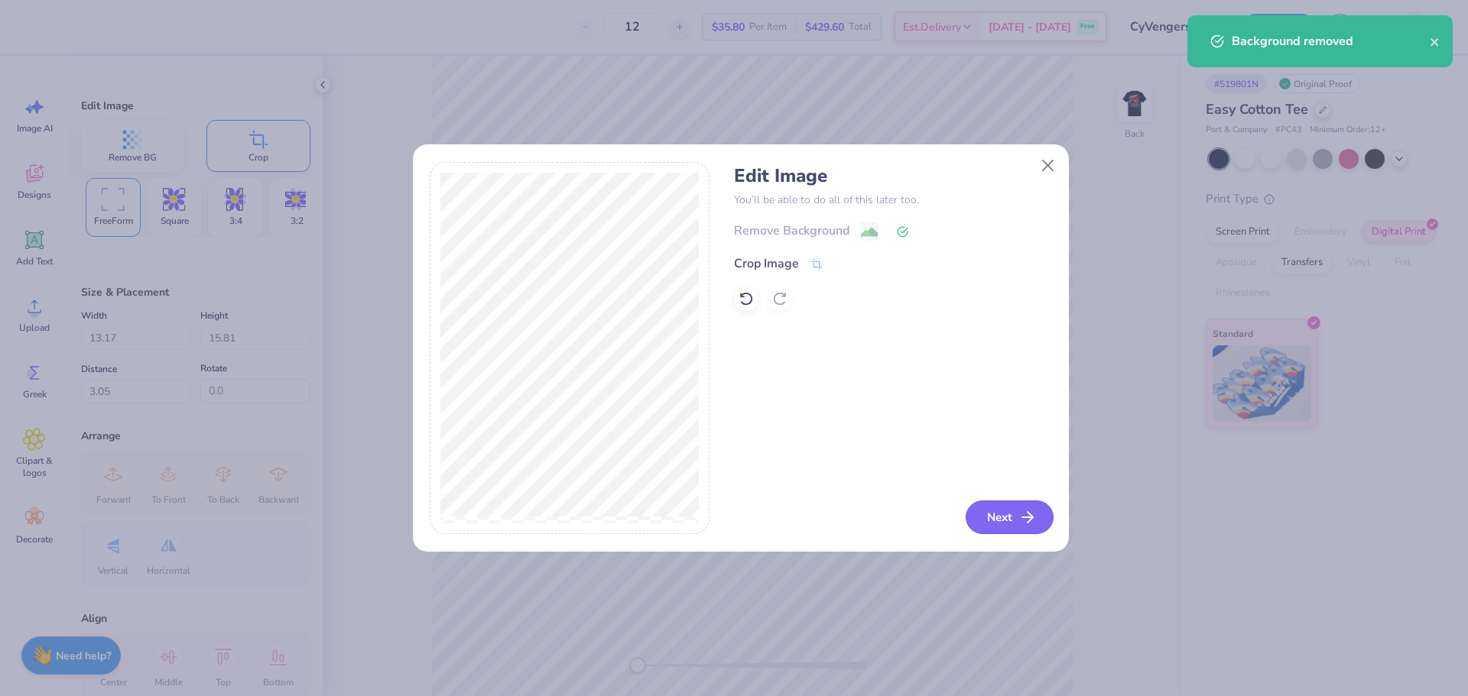
click at [1027, 525] on icon "button" at bounding box center [1027, 517] width 18 height 18
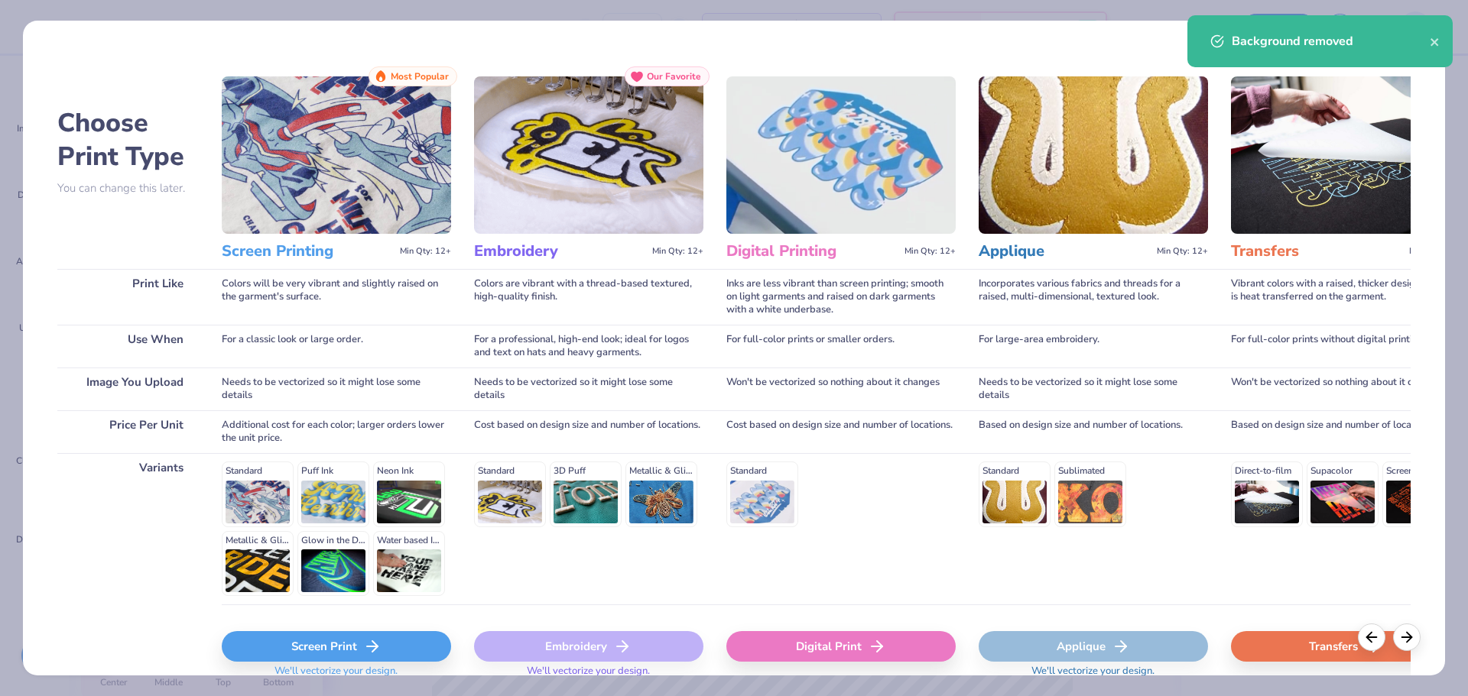
click at [827, 642] on div "Digital Print" at bounding box center [840, 646] width 229 height 31
type input "13.08"
type input "17.46"
type input "3.52"
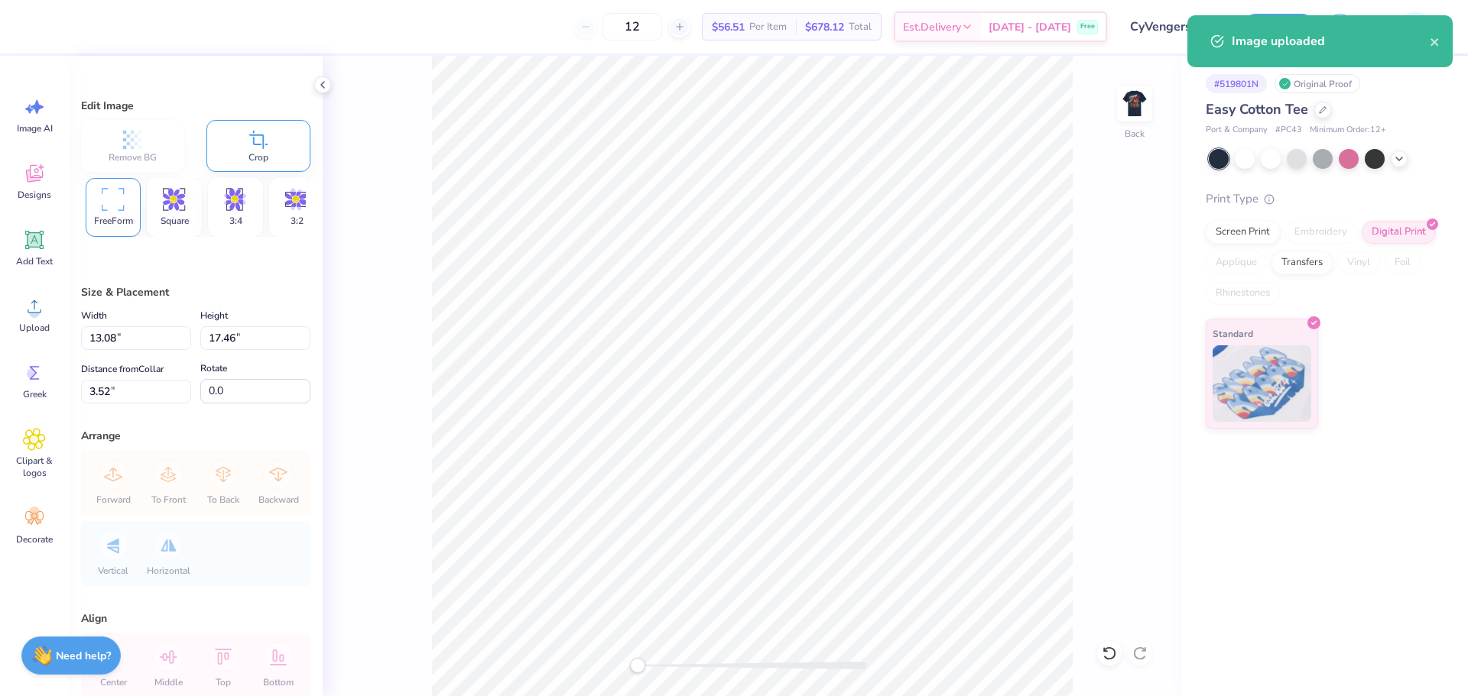
type input "4.16"
type input "5.55"
type input "15.43"
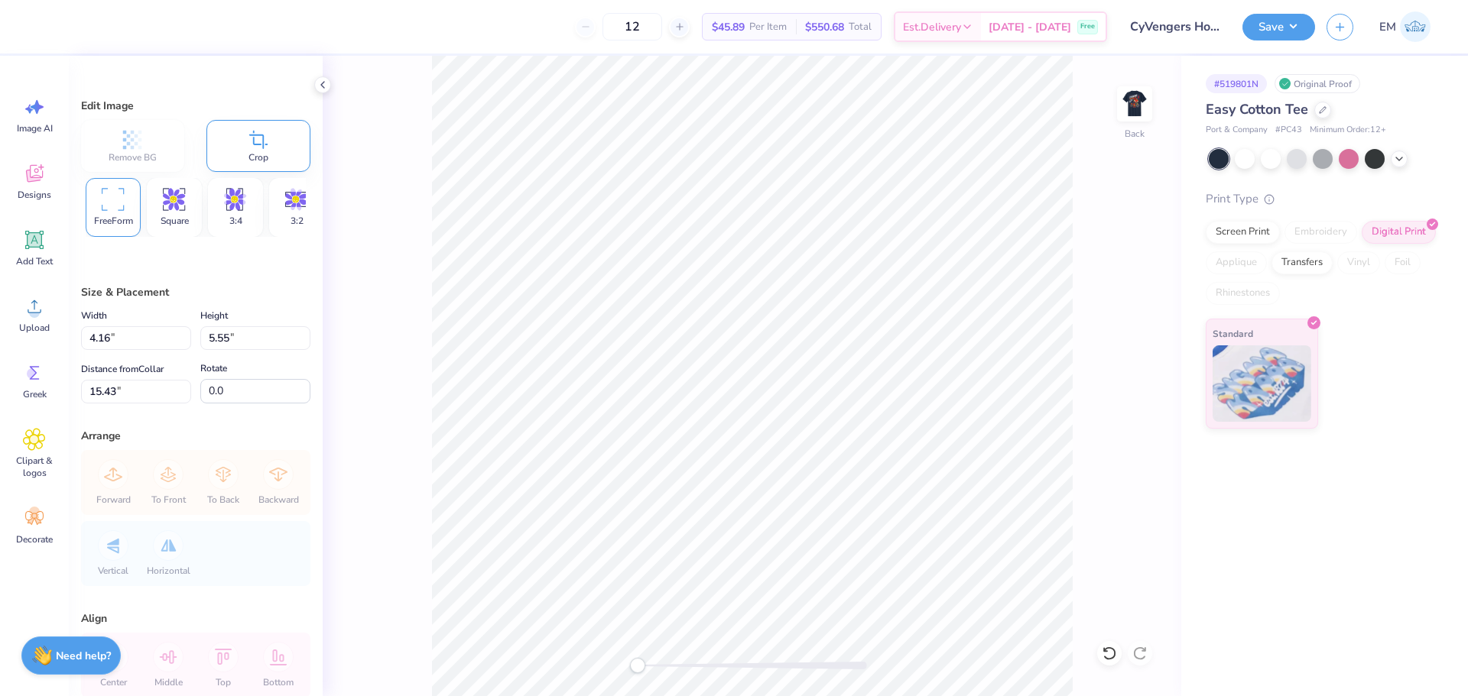
type input "2.99"
type input "3.99"
type input "3.00"
click at [1325, 103] on div at bounding box center [1322, 108] width 17 height 17
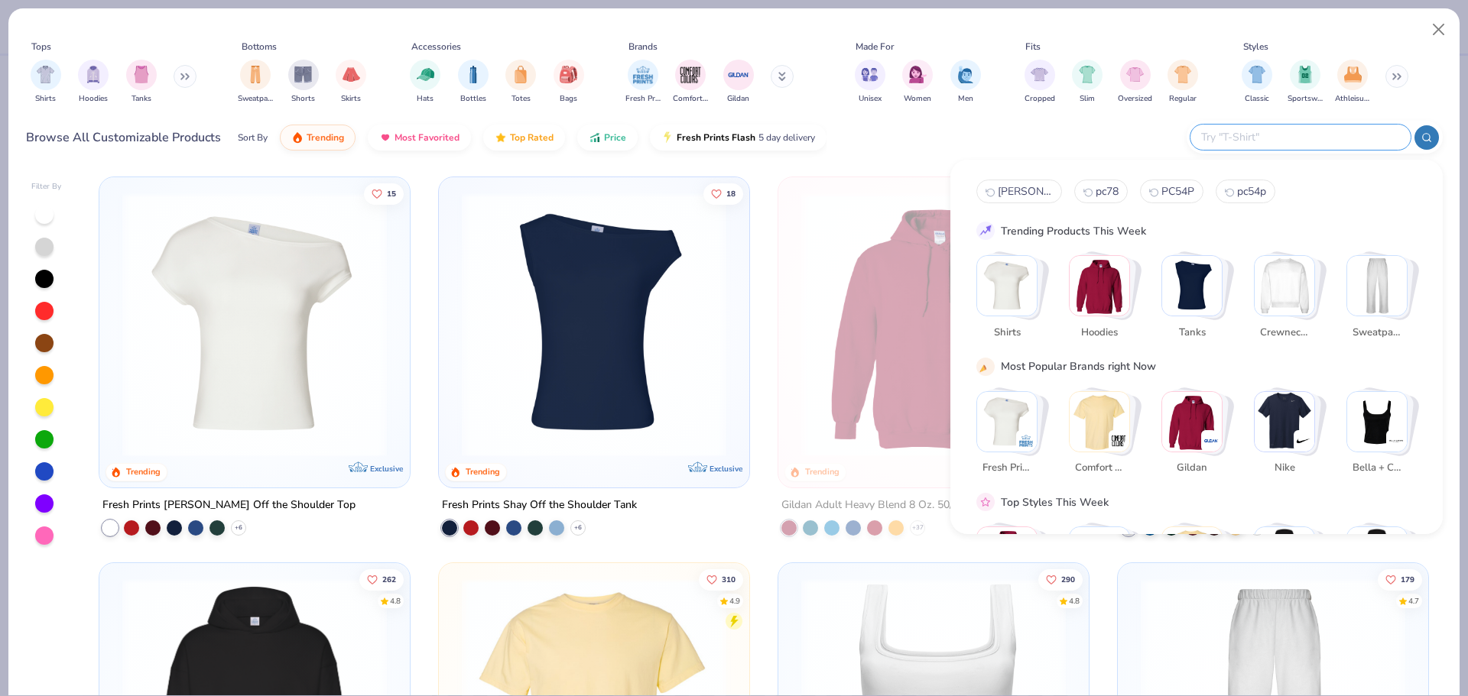
click at [1319, 135] on input "text" at bounding box center [1299, 137] width 200 height 18
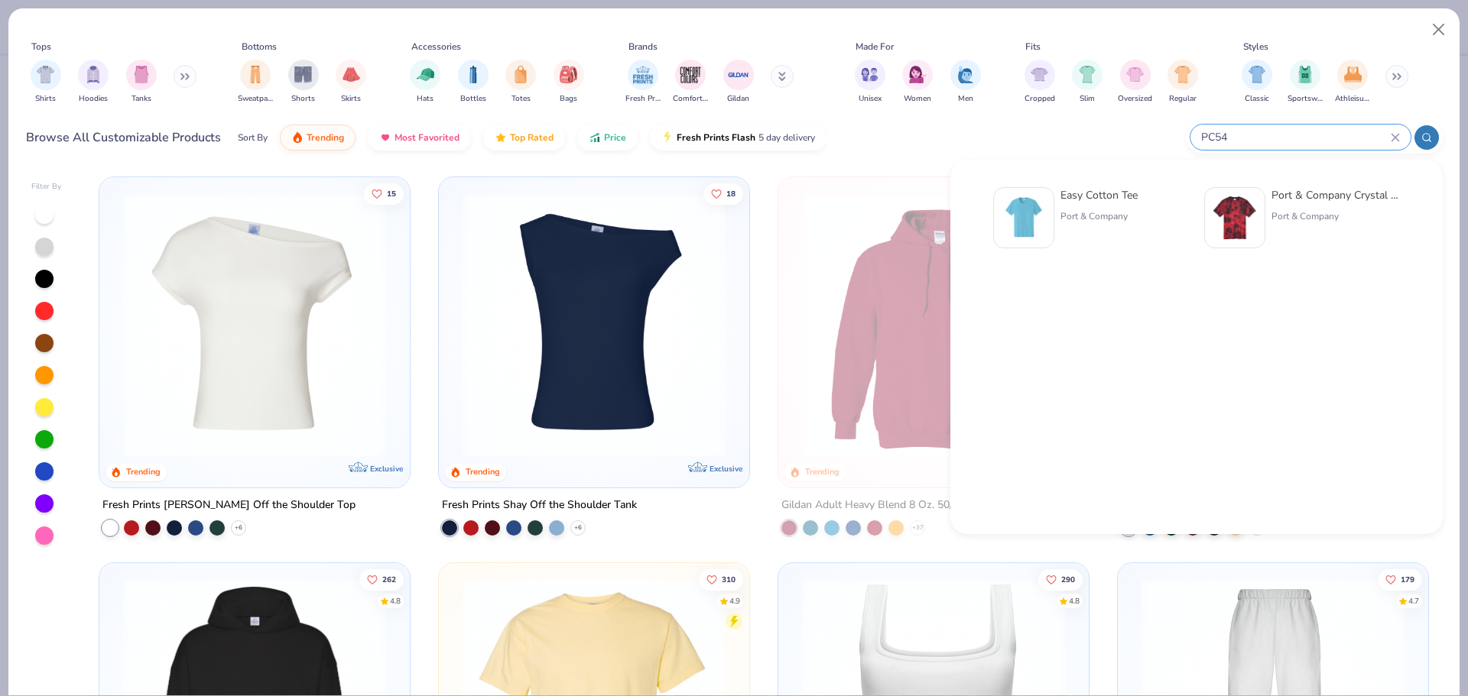
type input "PC54"
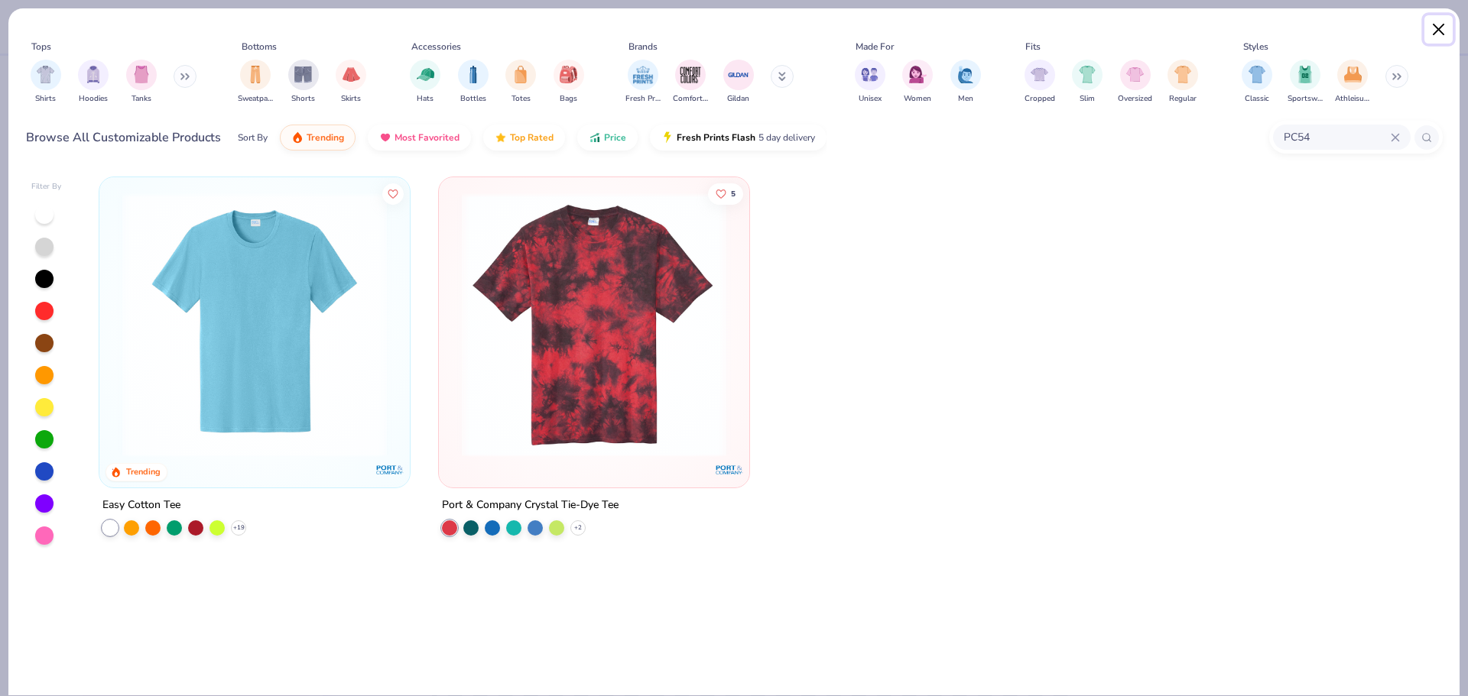
click at [1441, 34] on button "Close" at bounding box center [1438, 29] width 29 height 29
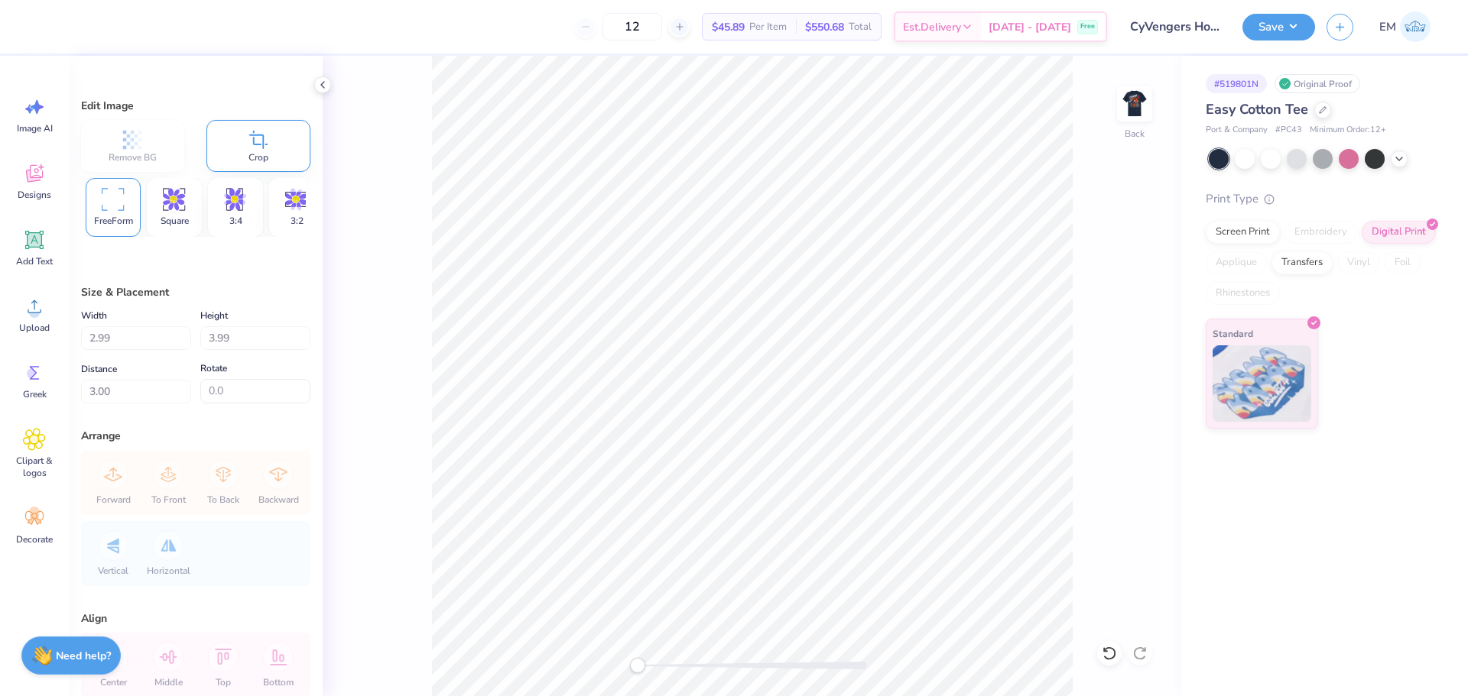
drag, startPoint x: 675, startPoint y: 23, endPoint x: 442, endPoint y: -22, distance: 237.5
click at [442, 0] on html "12 $45.89 Per Item $550.68 Total Est. Delivery Oct 9 - 12 Free Design Title CyV…" at bounding box center [734, 348] width 1468 height 696
click at [1287, 18] on button "Save" at bounding box center [1278, 24] width 73 height 27
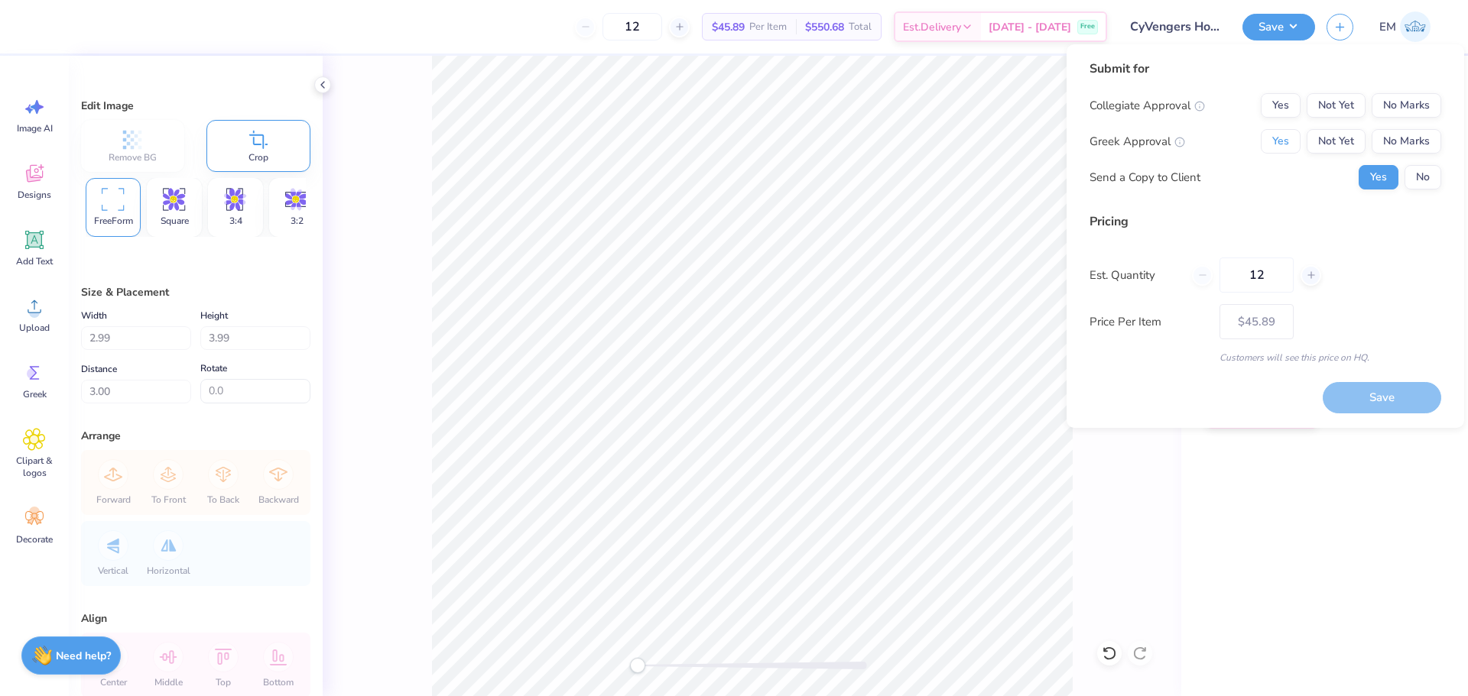
drag, startPoint x: 1284, startPoint y: 137, endPoint x: 1303, endPoint y: 124, distance: 23.1
click at [1287, 135] on button "Yes" at bounding box center [1281, 141] width 40 height 24
drag, startPoint x: 1407, startPoint y: 104, endPoint x: 1410, endPoint y: 157, distance: 53.6
click at [1407, 103] on button "No Marks" at bounding box center [1406, 105] width 70 height 24
click at [1426, 170] on button "No" at bounding box center [1422, 177] width 37 height 24
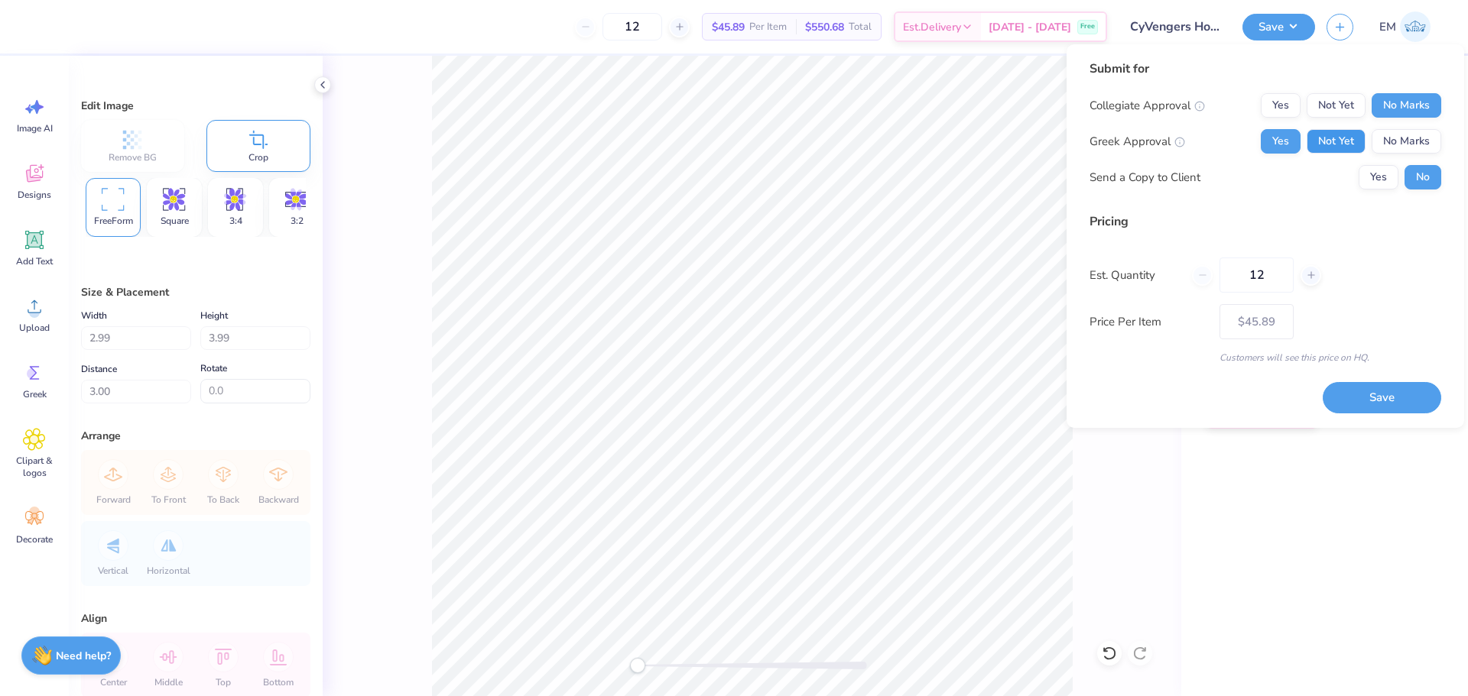
click at [1353, 137] on button "Not Yet" at bounding box center [1335, 141] width 59 height 24
click at [1399, 403] on button "Save" at bounding box center [1382, 397] width 118 height 31
type input "$45.89"
